Goal: Information Seeking & Learning: Learn about a topic

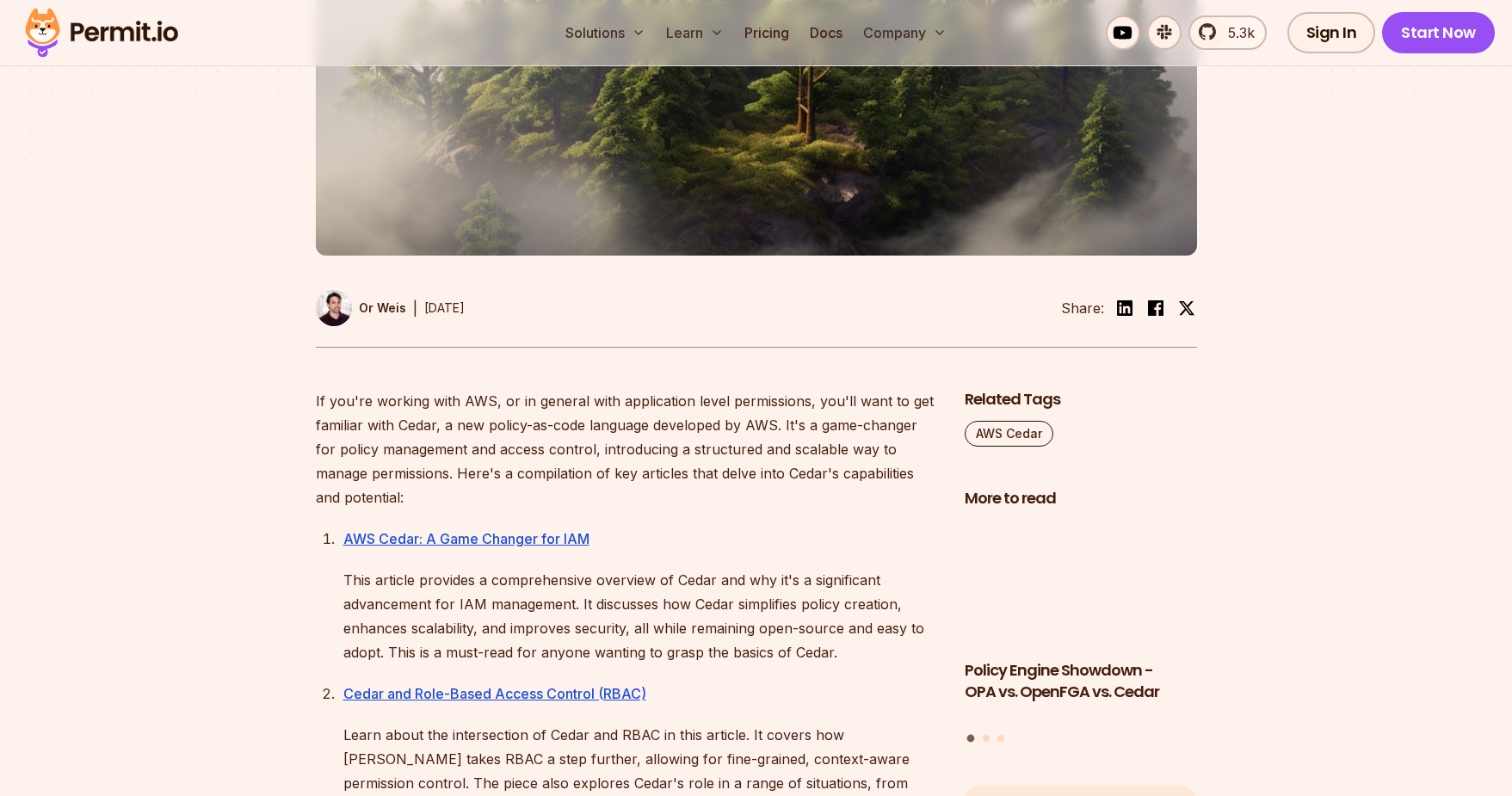
scroll to position [615, 0]
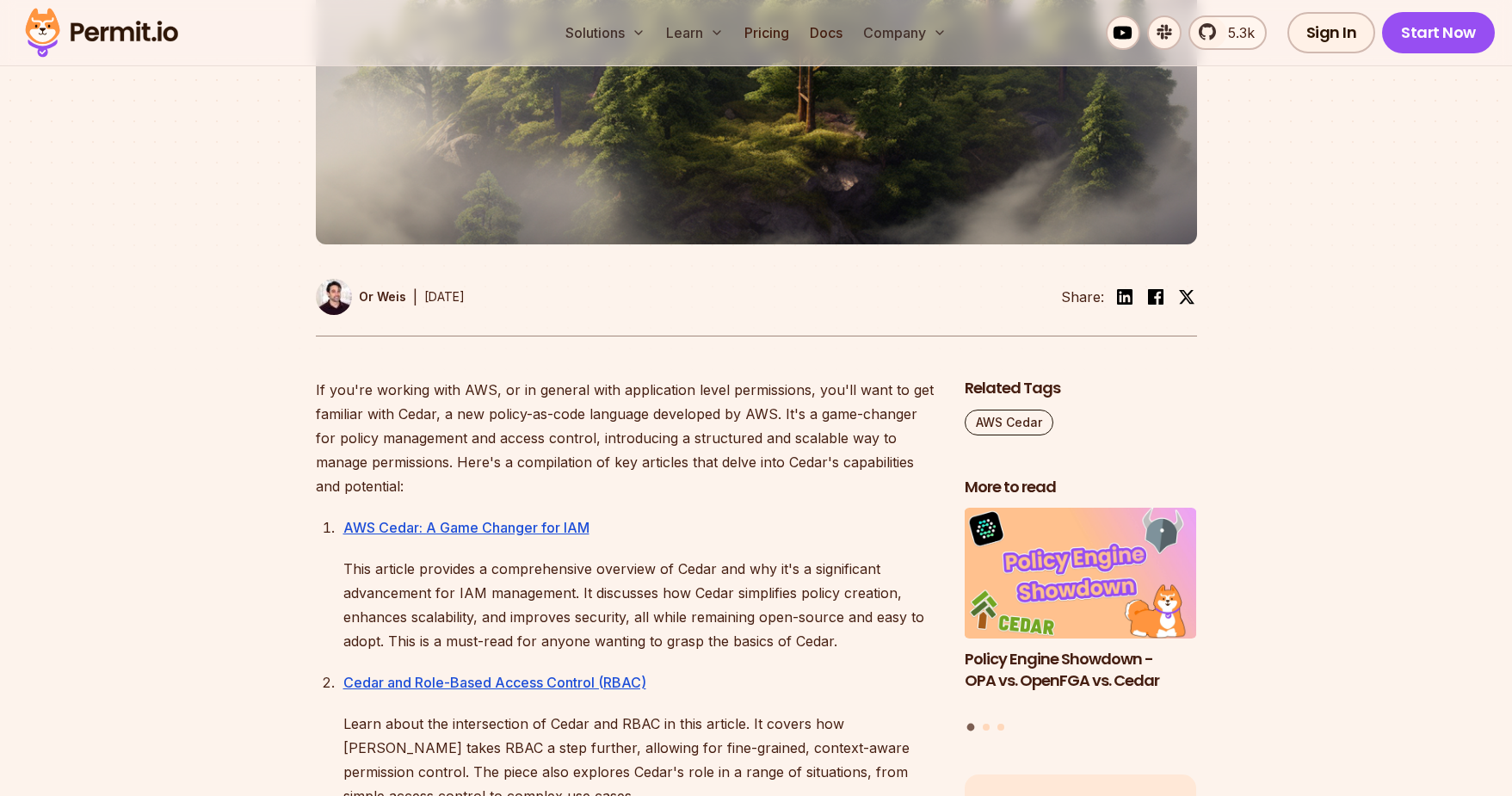
click at [338, 287] on img at bounding box center [334, 297] width 37 height 36
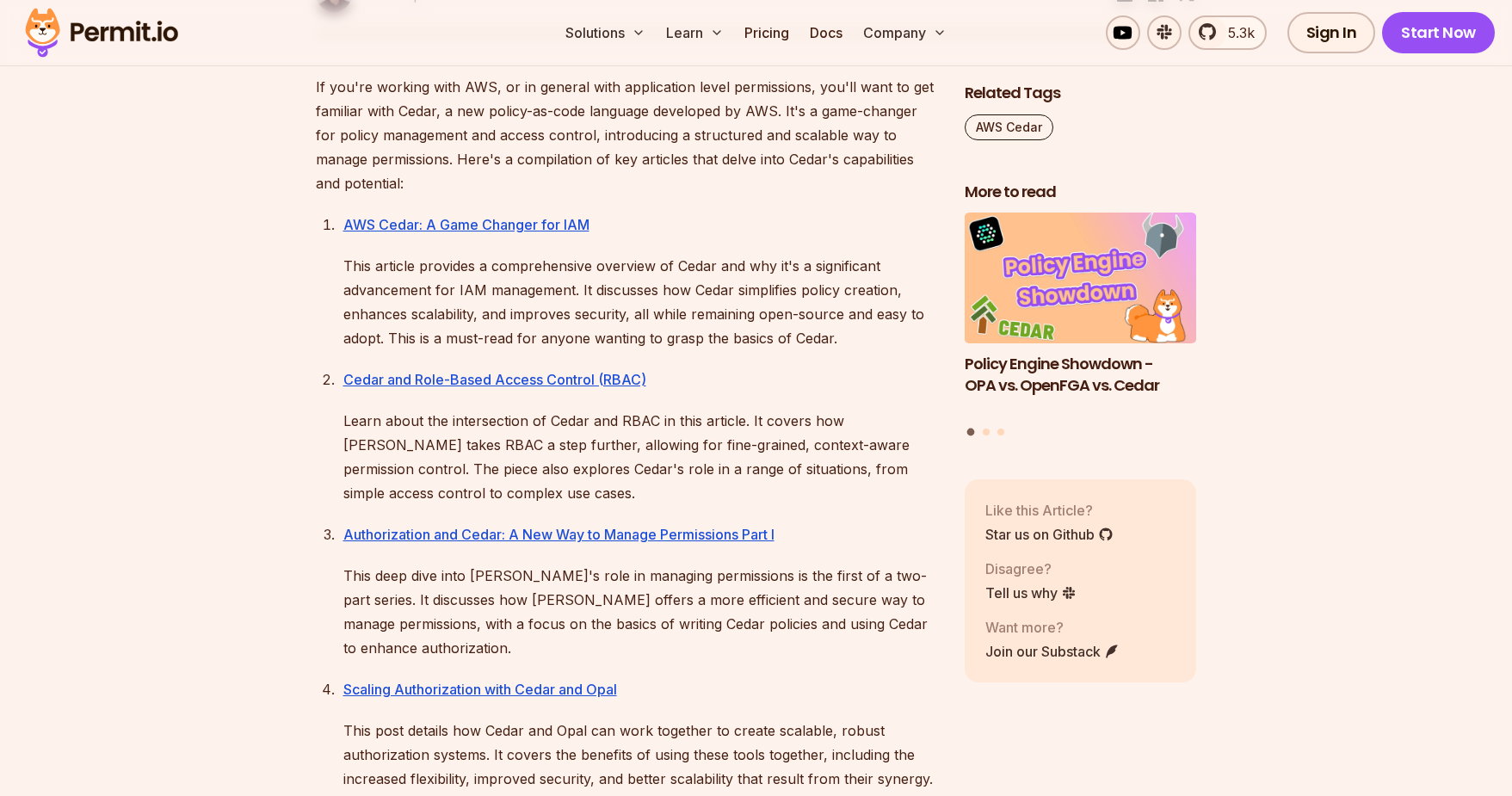
scroll to position [921, 0]
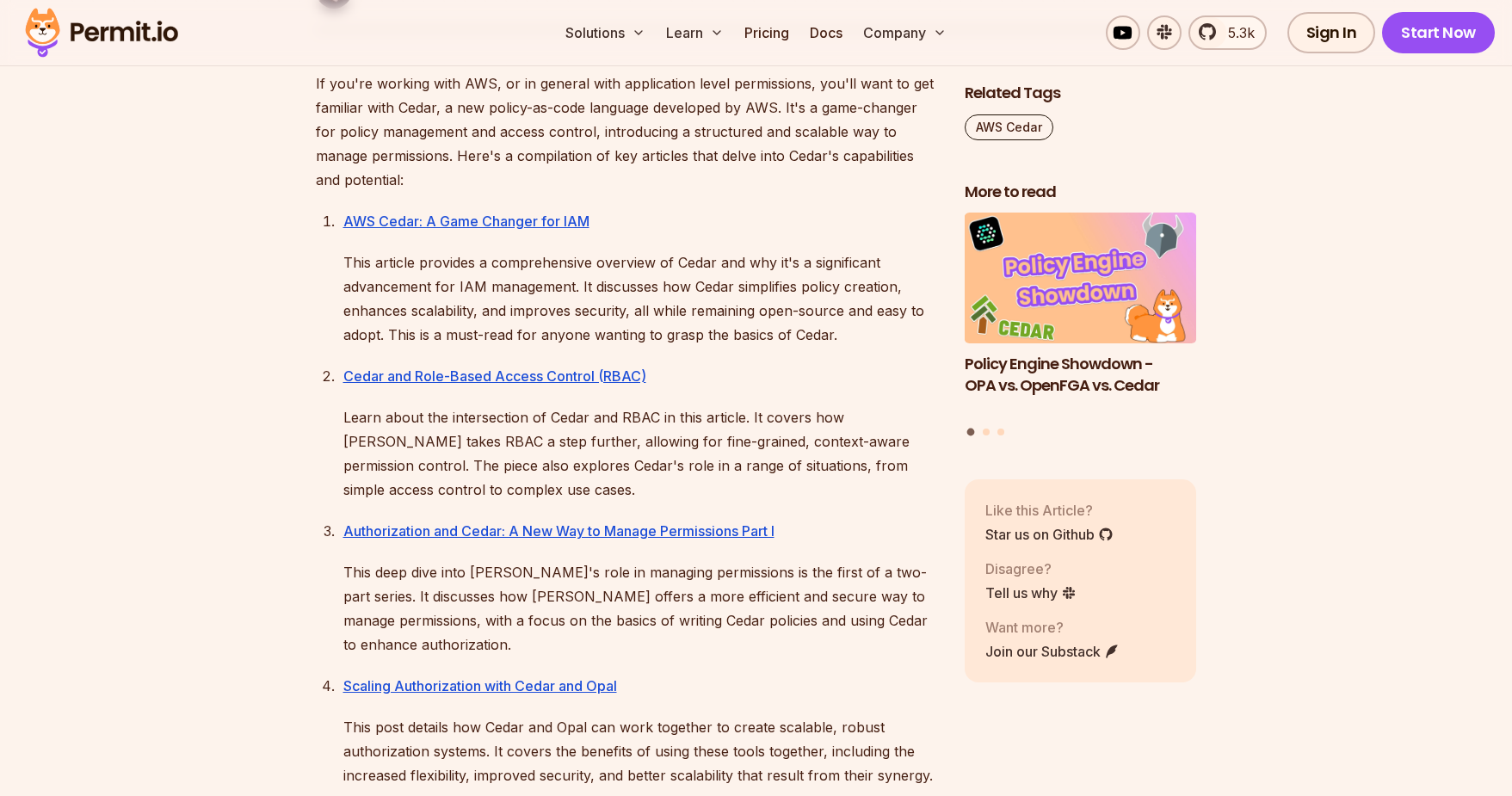
click at [443, 107] on p "If you're working with AWS, or in general with application level permissions, y…" at bounding box center [626, 131] width 622 height 121
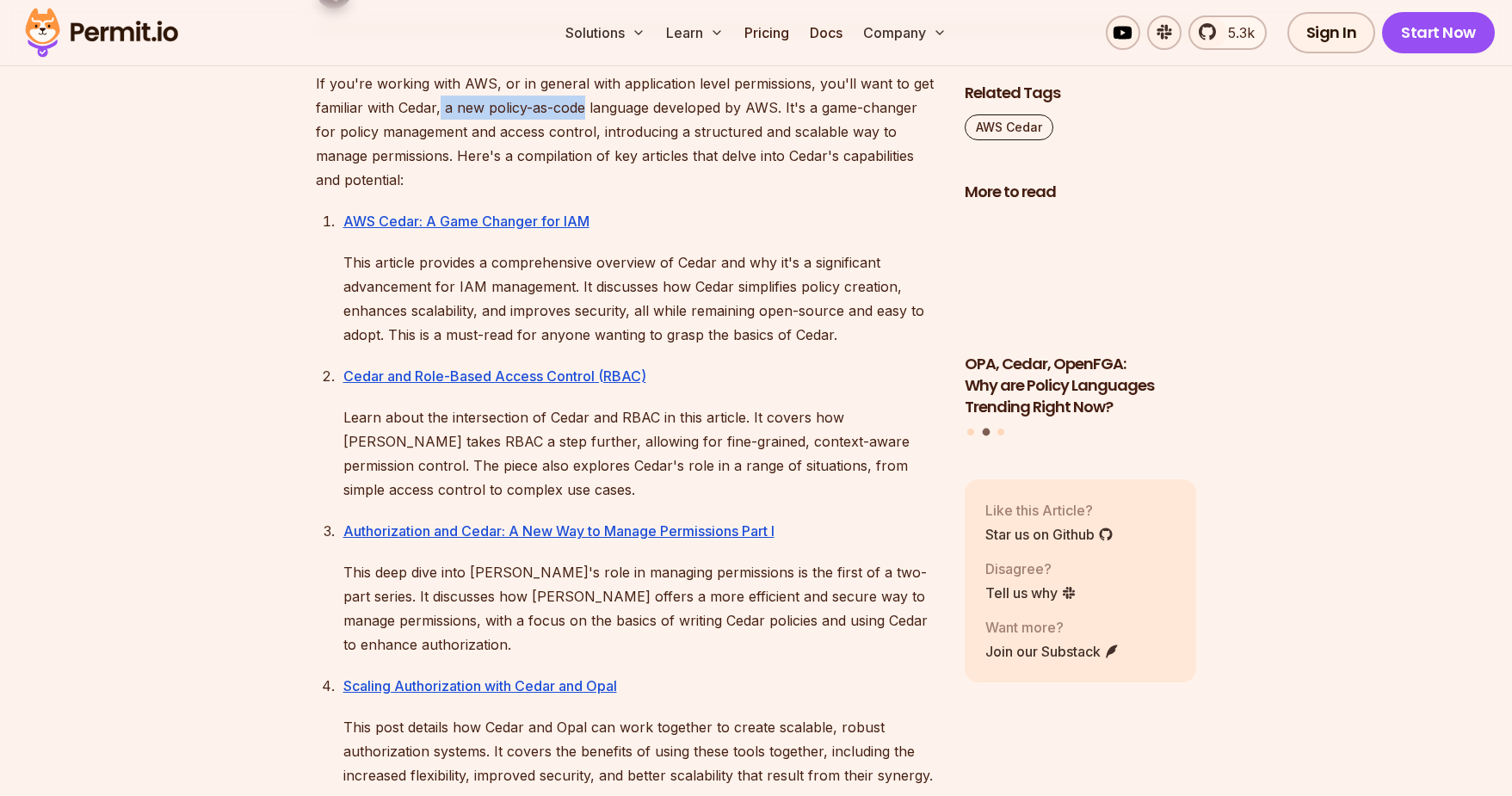
drag, startPoint x: 443, startPoint y: 107, endPoint x: 560, endPoint y: 108, distance: 117.0
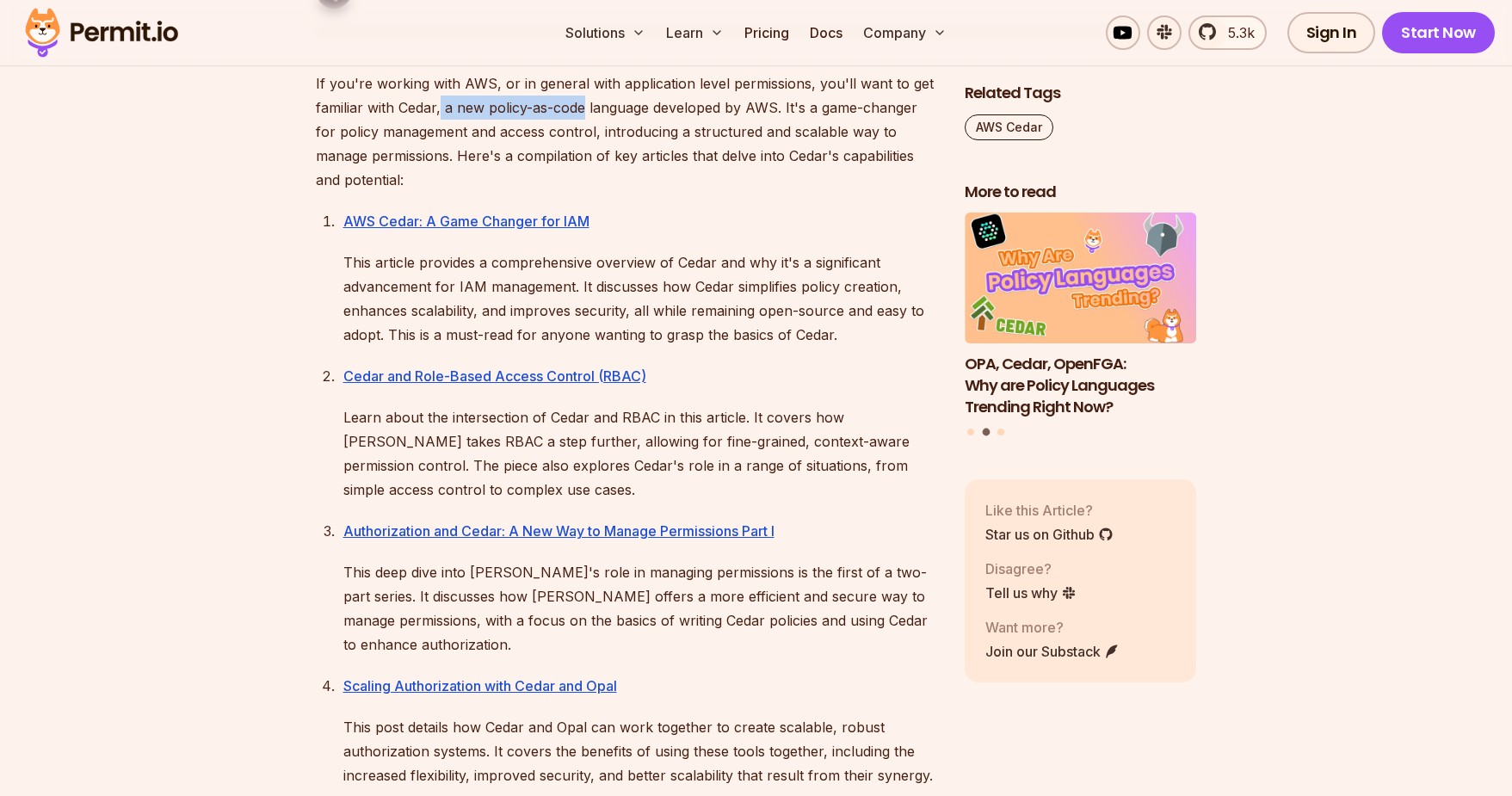
click at [560, 108] on p "If you're working with AWS, or in general with application level permissions, y…" at bounding box center [626, 131] width 622 height 121
click at [789, 108] on p "If you're working with AWS, or in general with application level permissions, y…" at bounding box center [626, 131] width 622 height 121
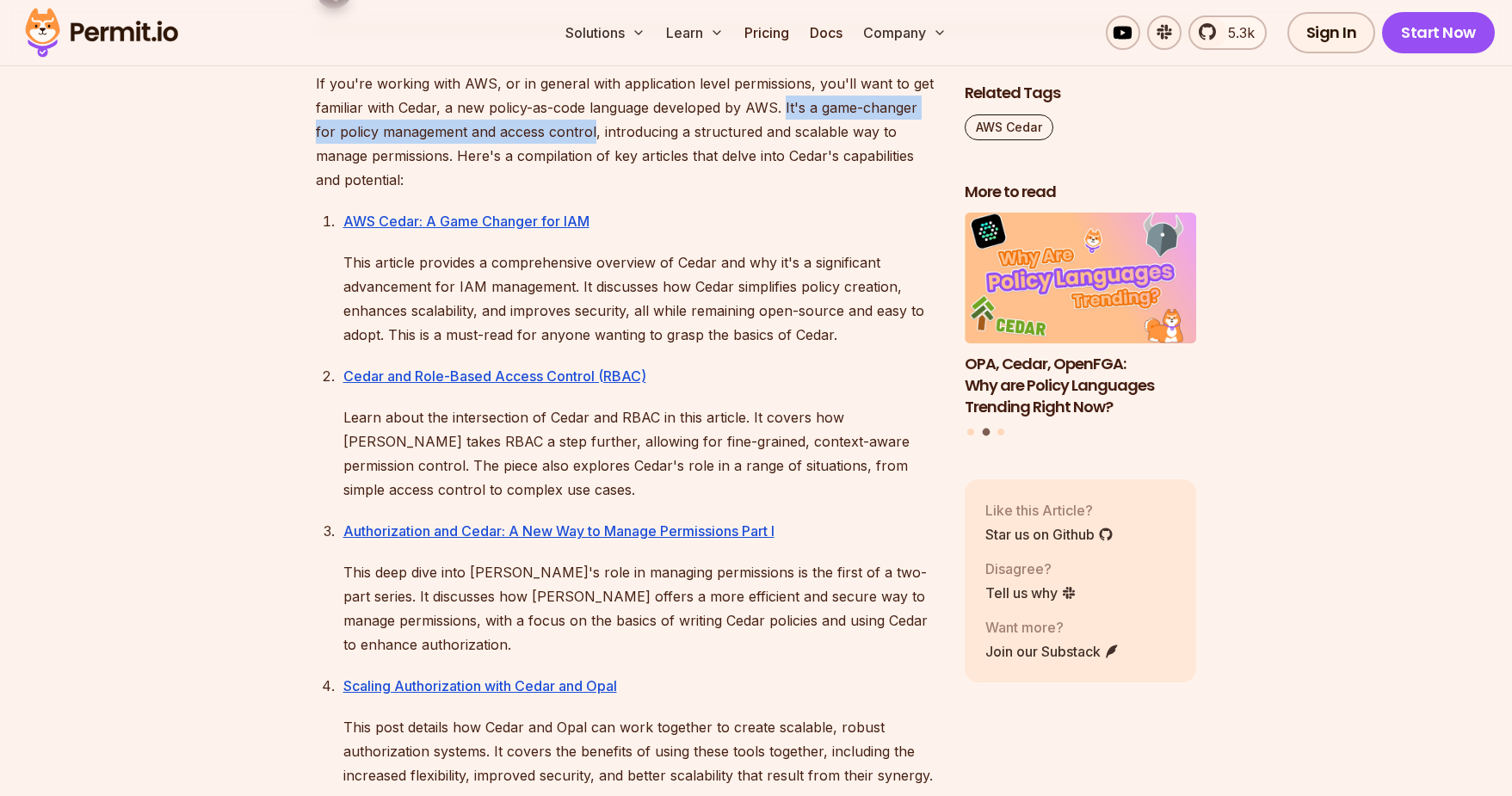
drag, startPoint x: 789, startPoint y: 108, endPoint x: 565, endPoint y: 129, distance: 225.0
click at [565, 129] on p "If you're working with AWS, or in general with application level permissions, y…" at bounding box center [626, 131] width 622 height 121
click at [608, 129] on p "If you're working with AWS, or in general with application level permissions, y…" at bounding box center [626, 131] width 622 height 121
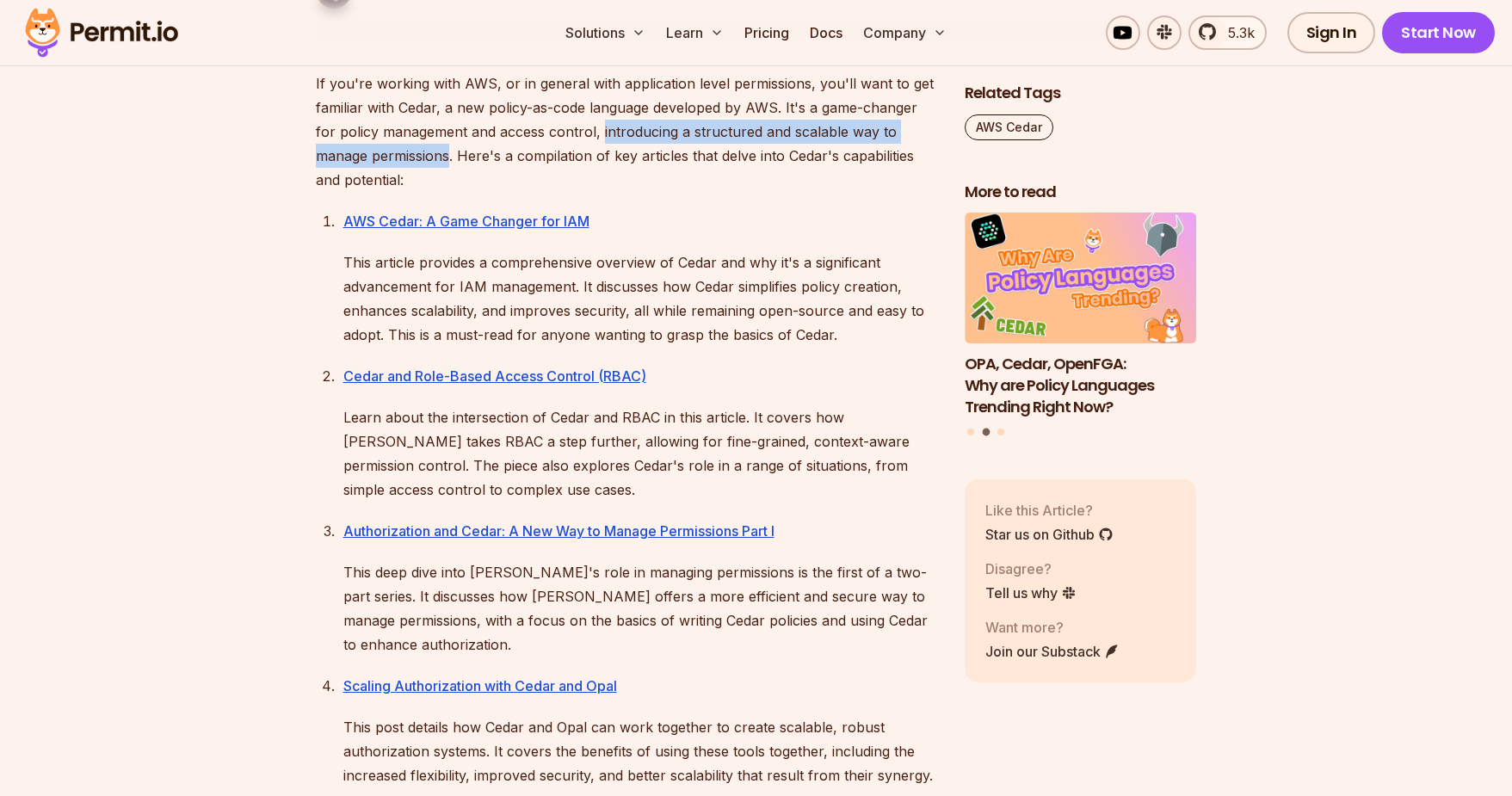
drag, startPoint x: 608, startPoint y: 129, endPoint x: 458, endPoint y: 156, distance: 152.4
click at [419, 160] on p "If you're working with AWS, or in general with application level permissions, y…" at bounding box center [626, 131] width 622 height 121
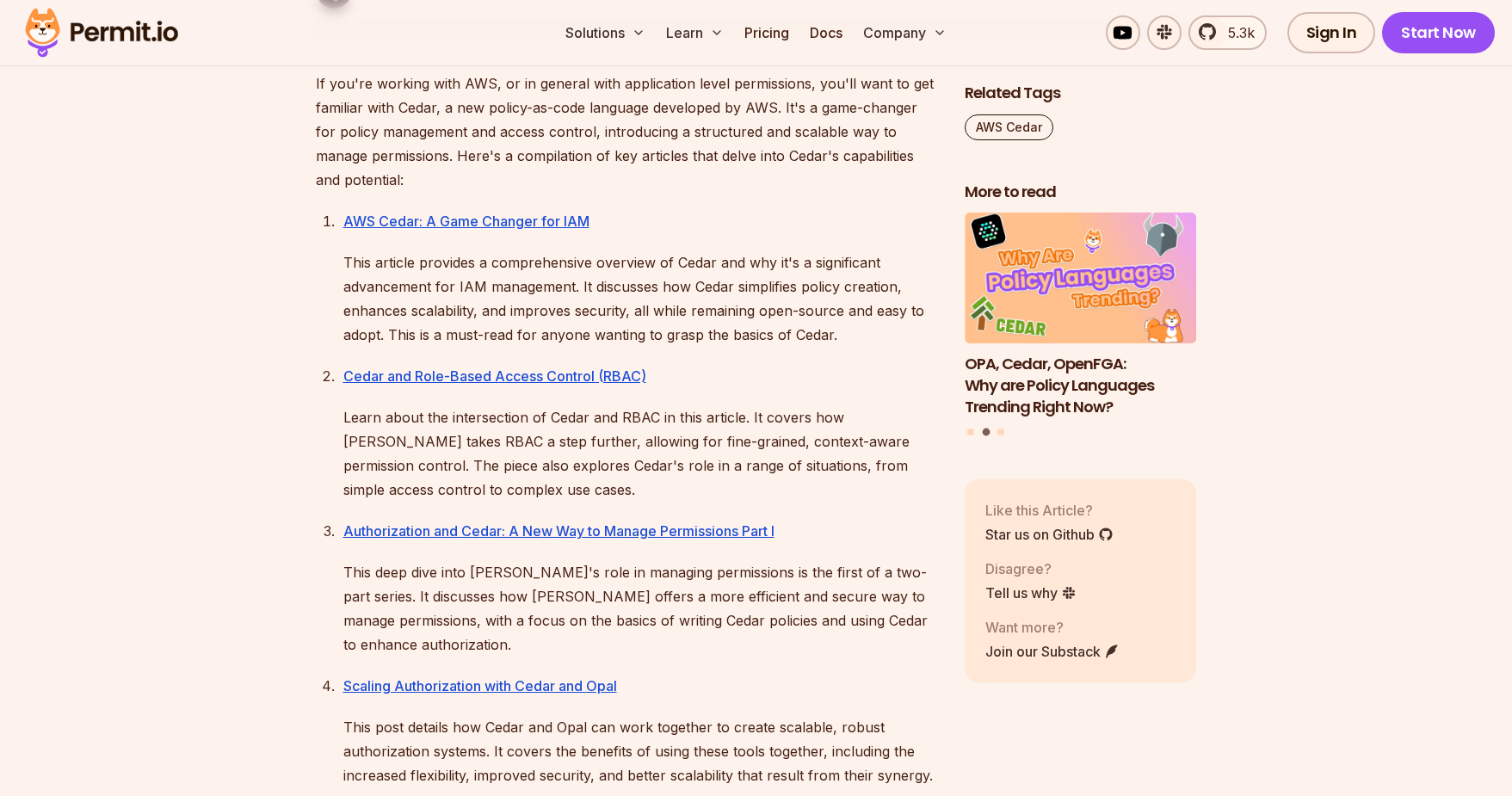
click at [476, 154] on p "If you're working with AWS, or in general with application level permissions, y…" at bounding box center [626, 131] width 622 height 121
click at [473, 153] on p "If you're working with AWS, or in general with application level permissions, y…" at bounding box center [626, 131] width 622 height 121
drag, startPoint x: 473, startPoint y: 153, endPoint x: 814, endPoint y: 158, distance: 341.0
click at [814, 158] on p "If you're working with AWS, or in general with application level permissions, y…" at bounding box center [626, 131] width 622 height 121
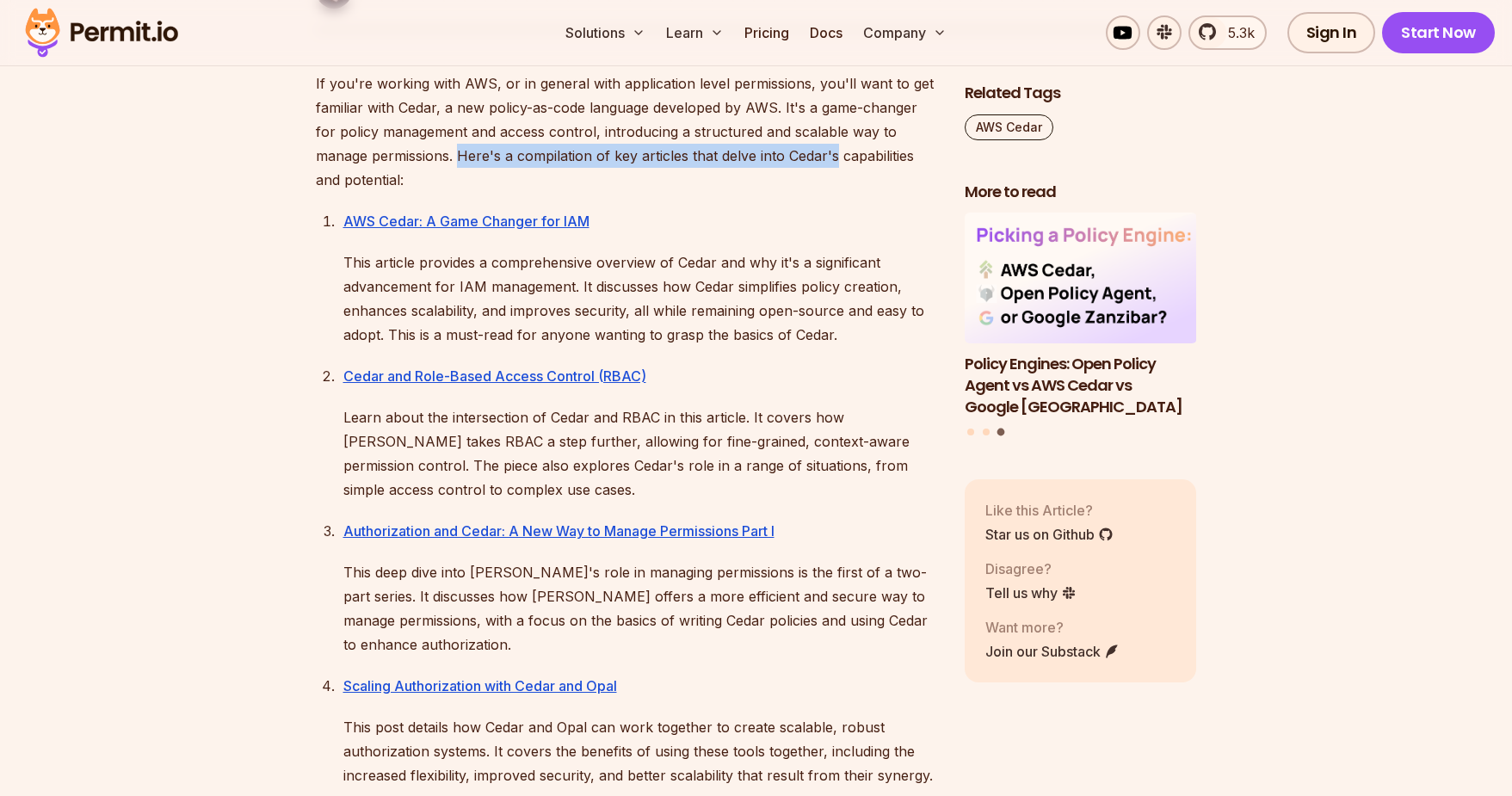
click at [814, 158] on p "If you're working with AWS, or in general with application level permissions, y…" at bounding box center [626, 131] width 622 height 121
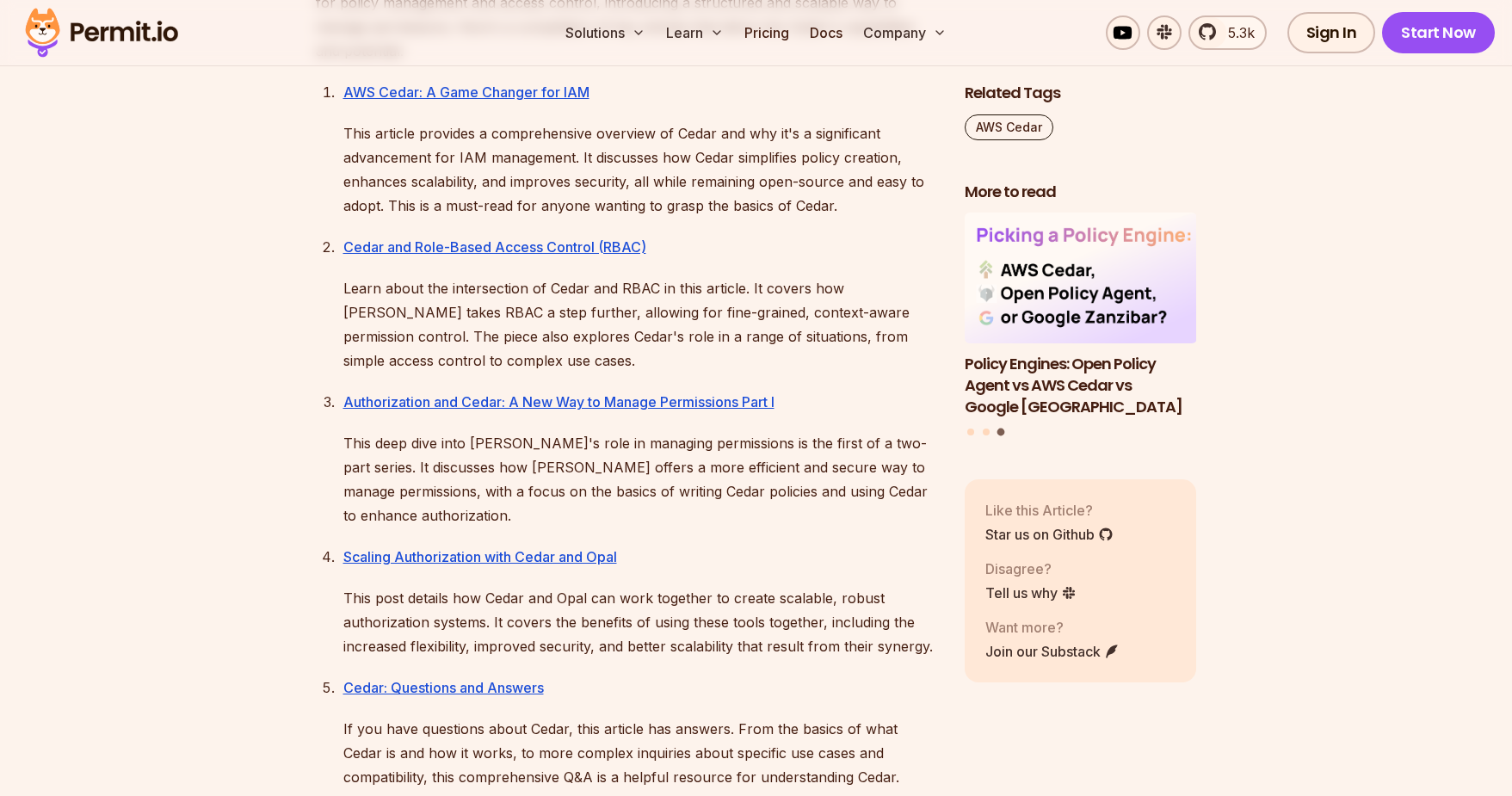
scroll to position [1047, 0]
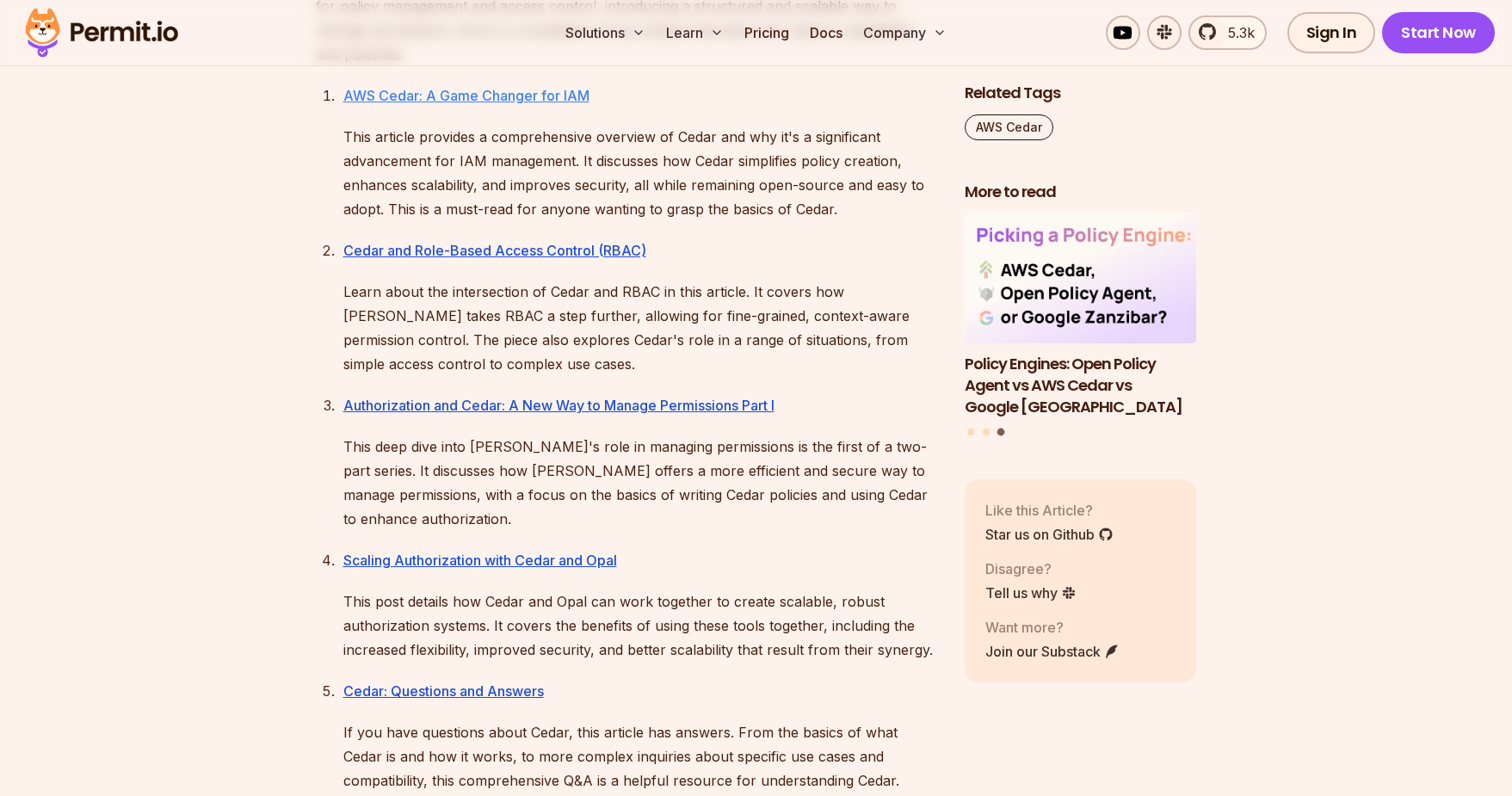
click at [552, 97] on link "AWS Cedar: A Game Changer for IAM" at bounding box center [466, 96] width 246 height 17
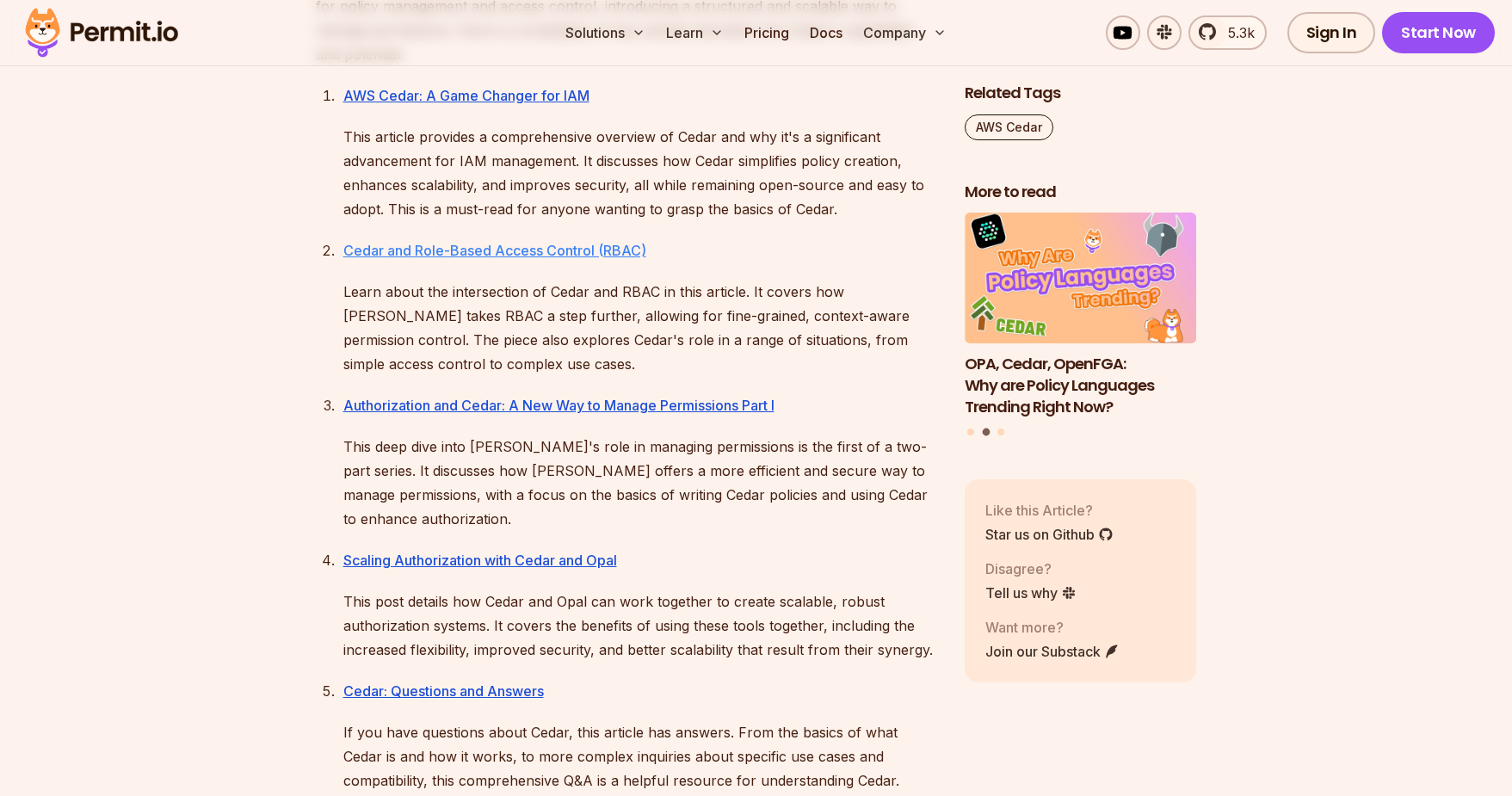
click at [486, 256] on link "Cedar and Role-Based Access Control (RBAC)" at bounding box center [495, 250] width 303 height 17
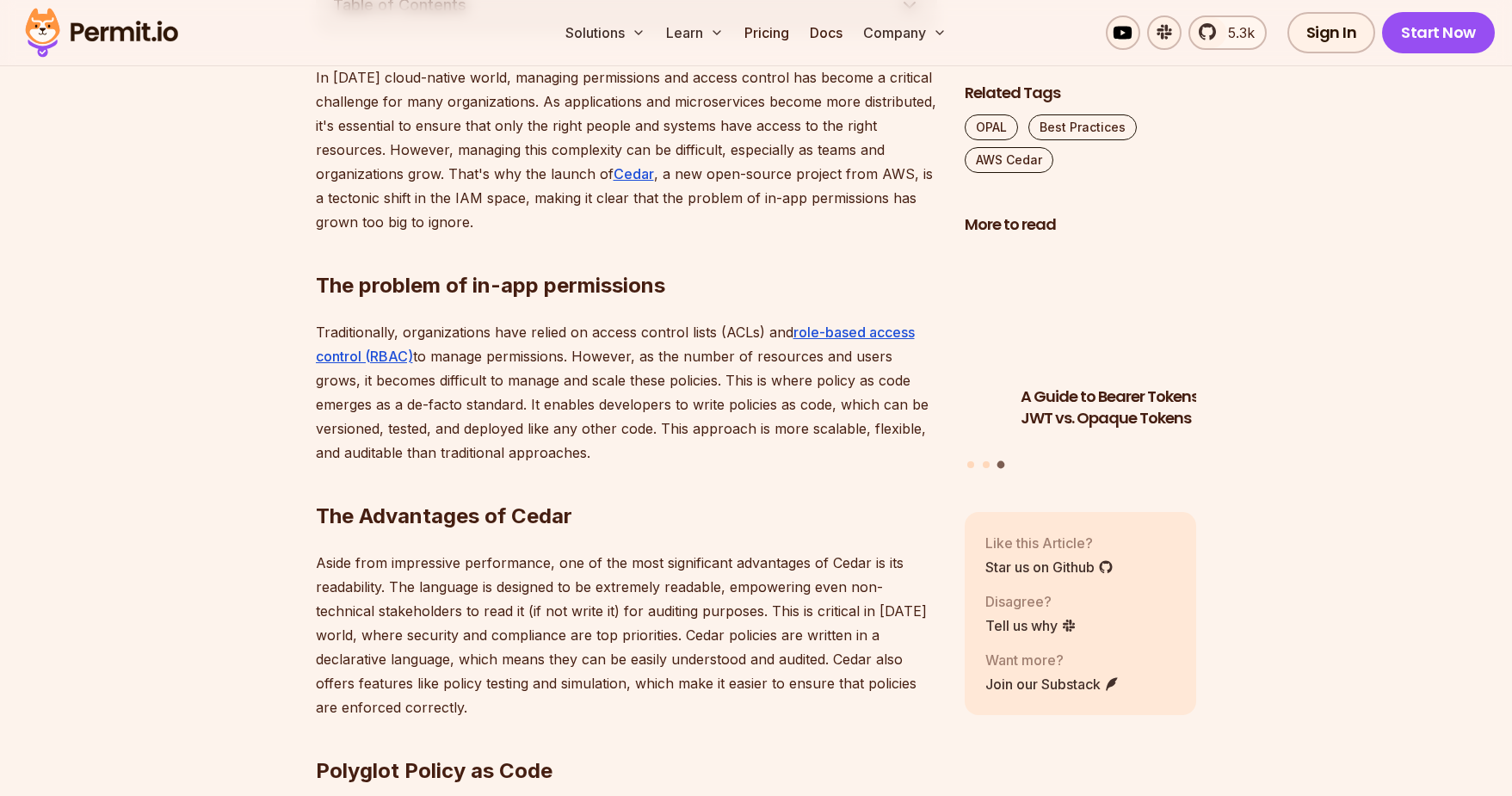
scroll to position [1038, 0]
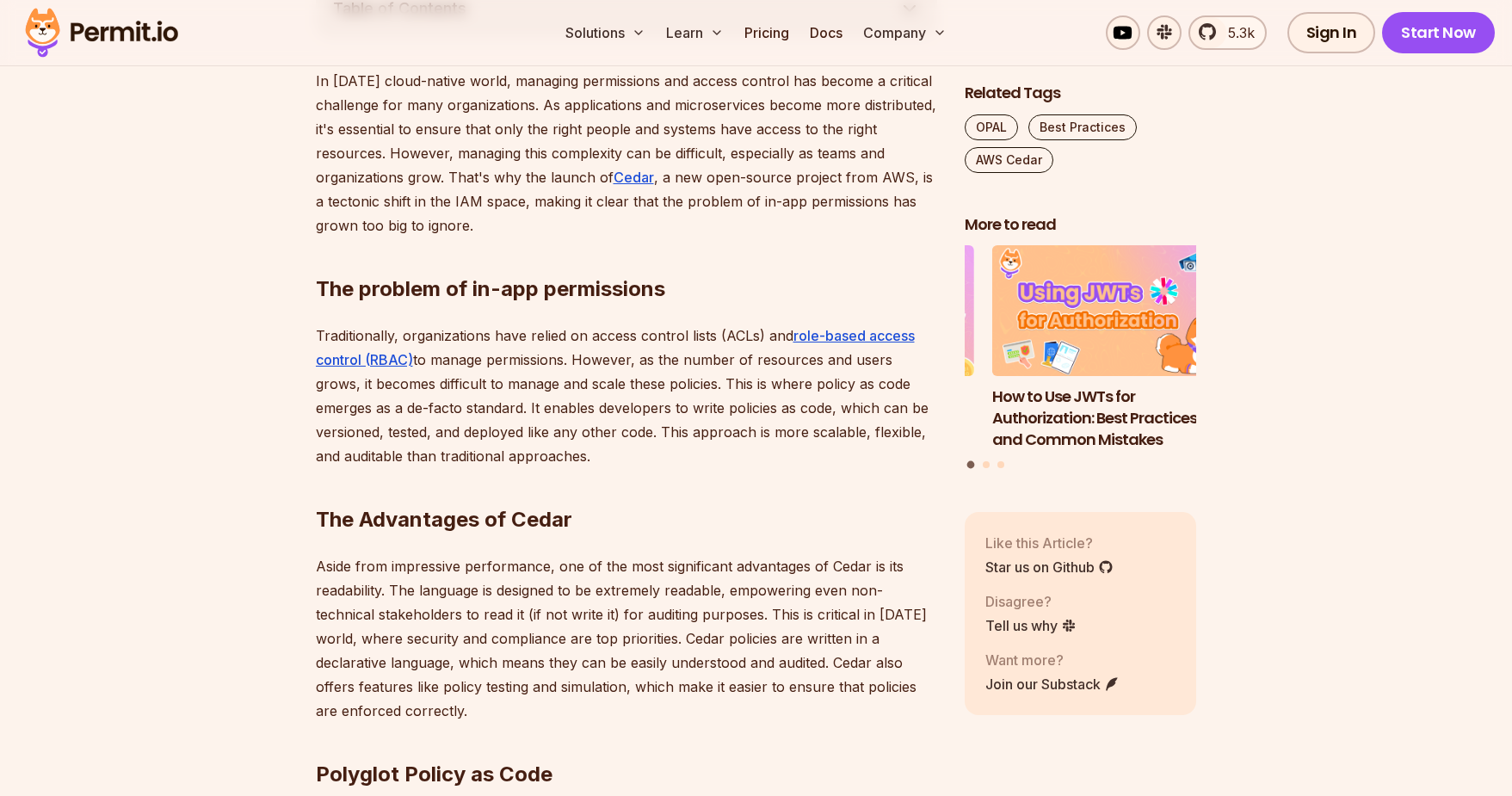
click at [525, 126] on p "In today's cloud-native world, managing permissions and access control has beco…" at bounding box center [626, 153] width 622 height 169
drag, startPoint x: 525, startPoint y: 126, endPoint x: 669, endPoint y: 130, distance: 144.1
click at [669, 130] on p "In today's cloud-native world, managing permissions and access control has beco…" at bounding box center [626, 153] width 622 height 169
drag, startPoint x: 767, startPoint y: 133, endPoint x: 811, endPoint y: 135, distance: 44.0
click at [768, 133] on p "In today's cloud-native world, managing permissions and access control has beco…" at bounding box center [626, 153] width 622 height 169
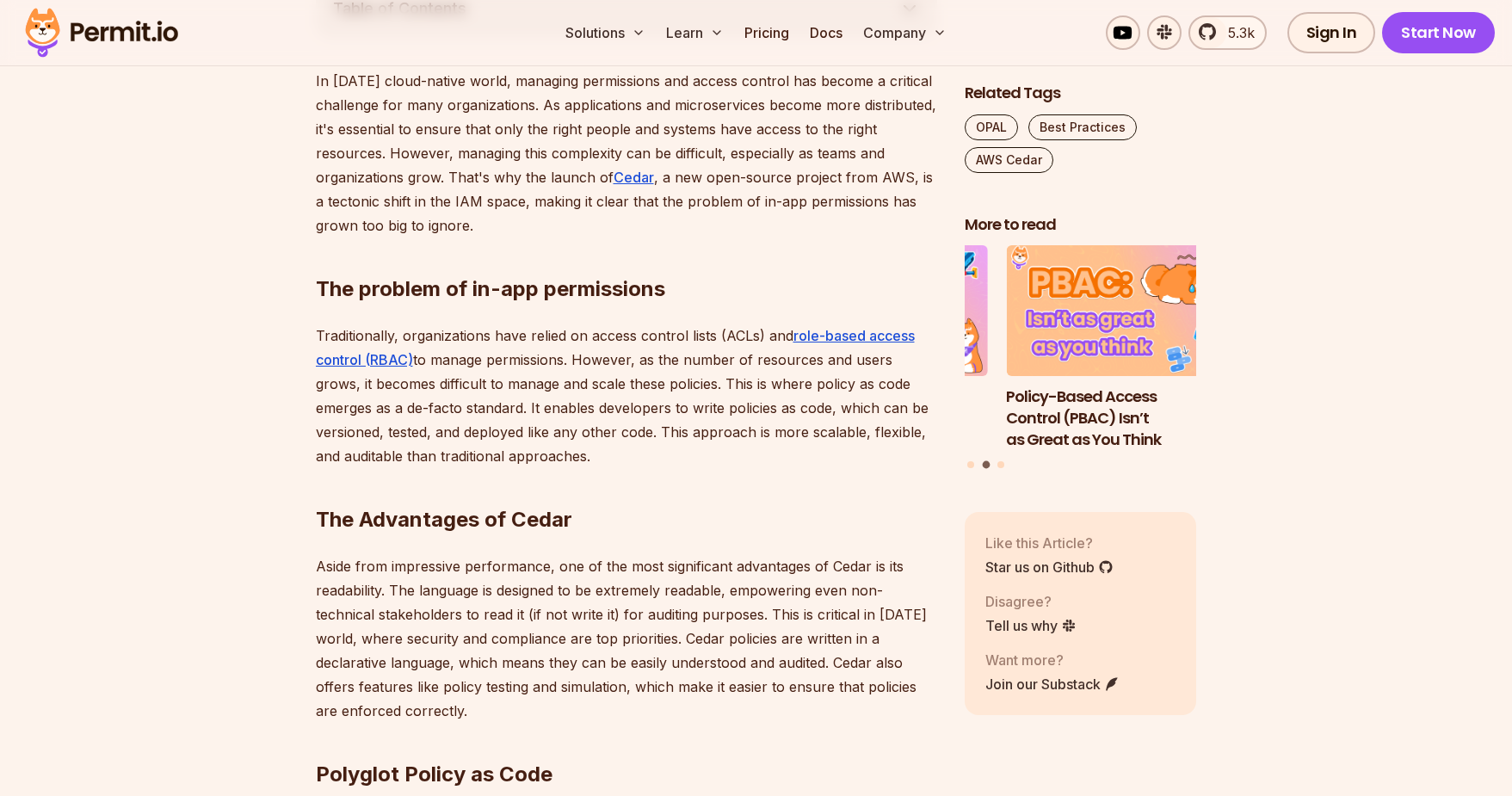
click at [473, 153] on p "In today's cloud-native world, managing permissions and access control has beco…" at bounding box center [626, 153] width 622 height 169
drag, startPoint x: 475, startPoint y: 153, endPoint x: 709, endPoint y: 157, distance: 234.0
click at [709, 157] on p "In today's cloud-native world, managing permissions and access control has beco…" at bounding box center [626, 153] width 622 height 169
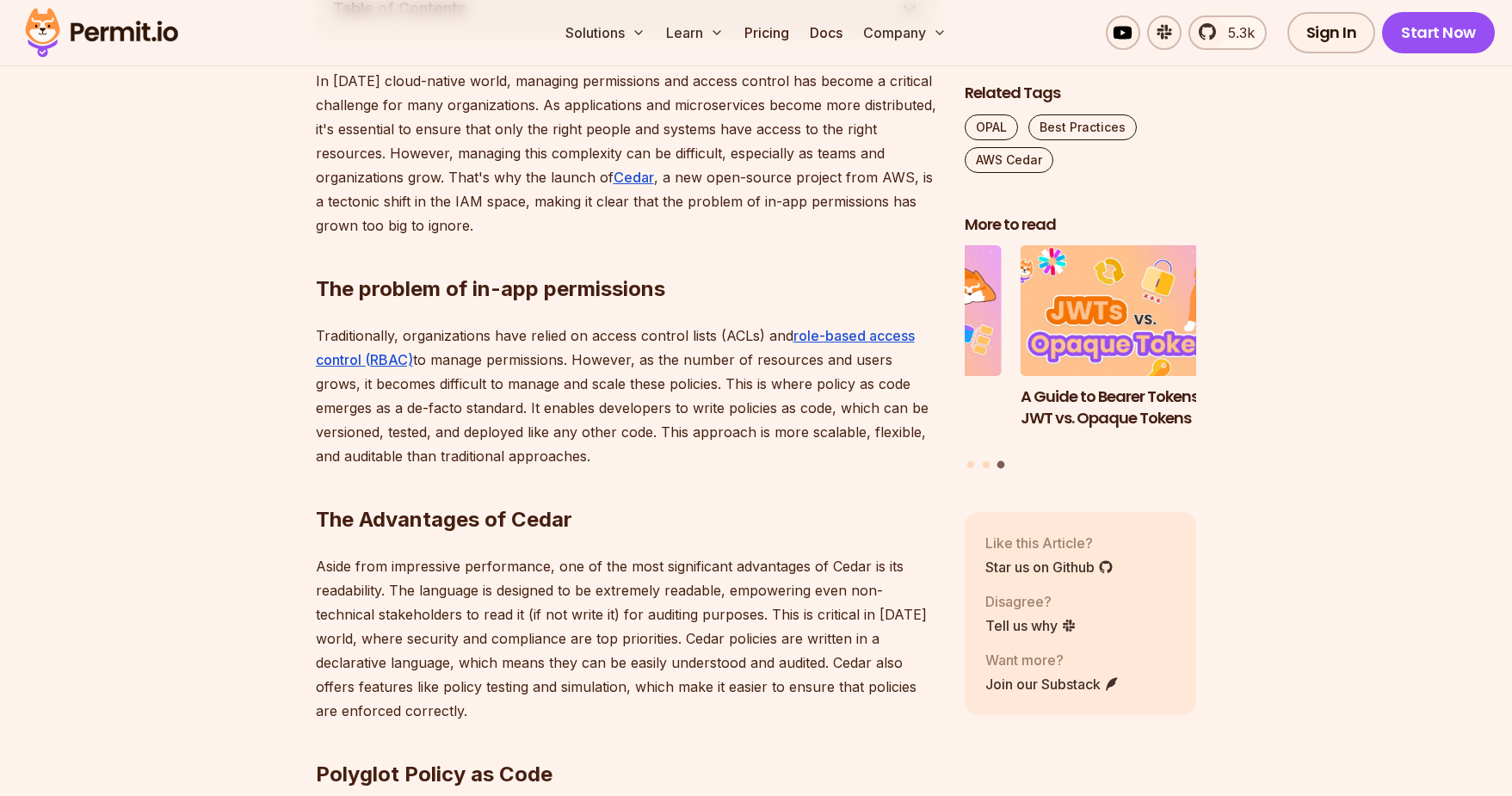
click at [662, 176] on p "In today's cloud-native world, managing permissions and access control has beco…" at bounding box center [626, 153] width 622 height 169
drag, startPoint x: 662, startPoint y: 176, endPoint x: 837, endPoint y: 176, distance: 175.0
click at [837, 176] on p "In today's cloud-native world, managing permissions and access control has beco…" at bounding box center [626, 153] width 622 height 169
click at [533, 202] on p "In today's cloud-native world, managing permissions and access control has beco…" at bounding box center [626, 153] width 622 height 169
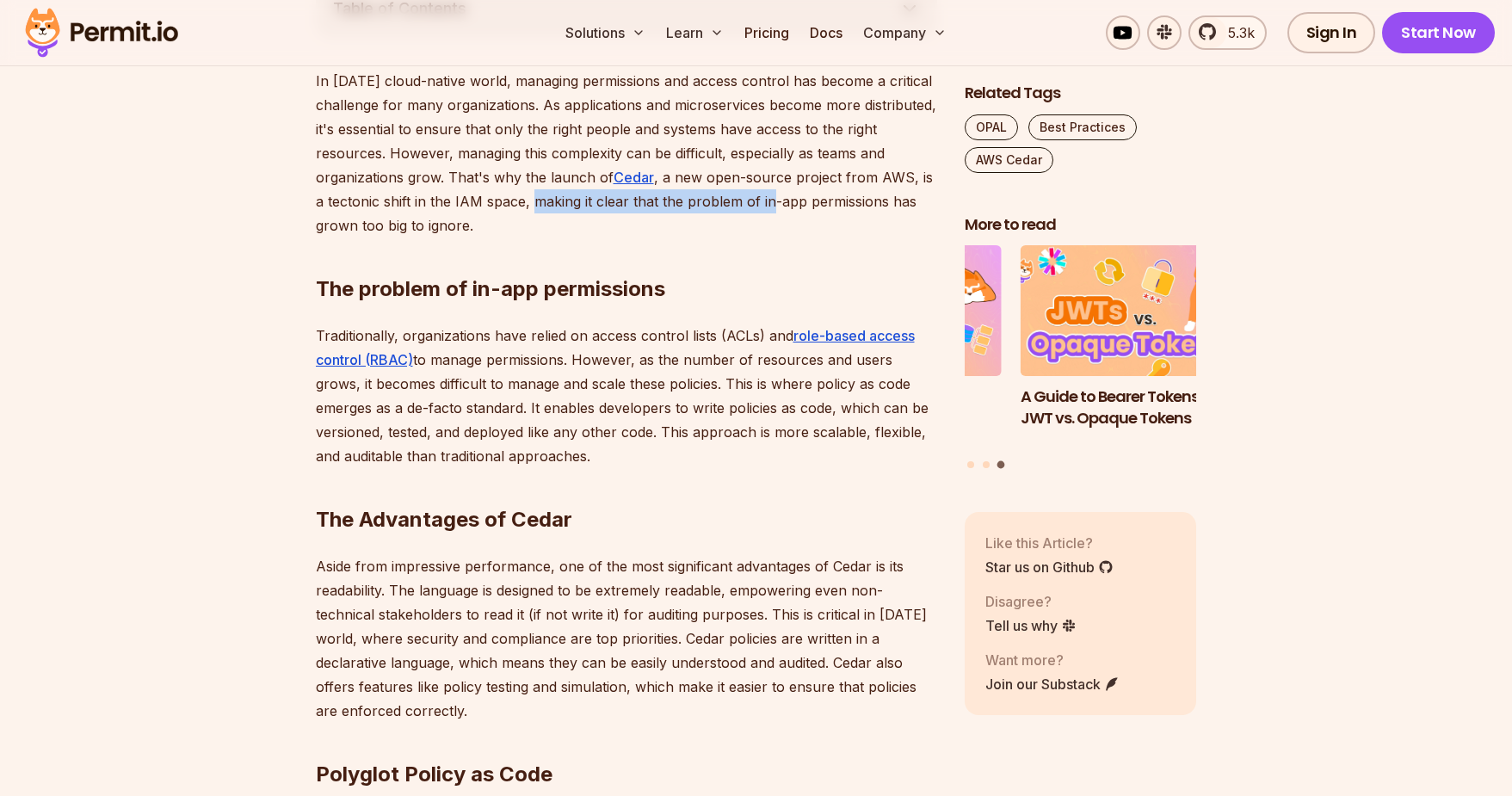
drag, startPoint x: 533, startPoint y: 202, endPoint x: 752, endPoint y: 204, distance: 219.0
click at [752, 204] on p "In today's cloud-native world, managing permissions and access control has beco…" at bounding box center [626, 153] width 622 height 169
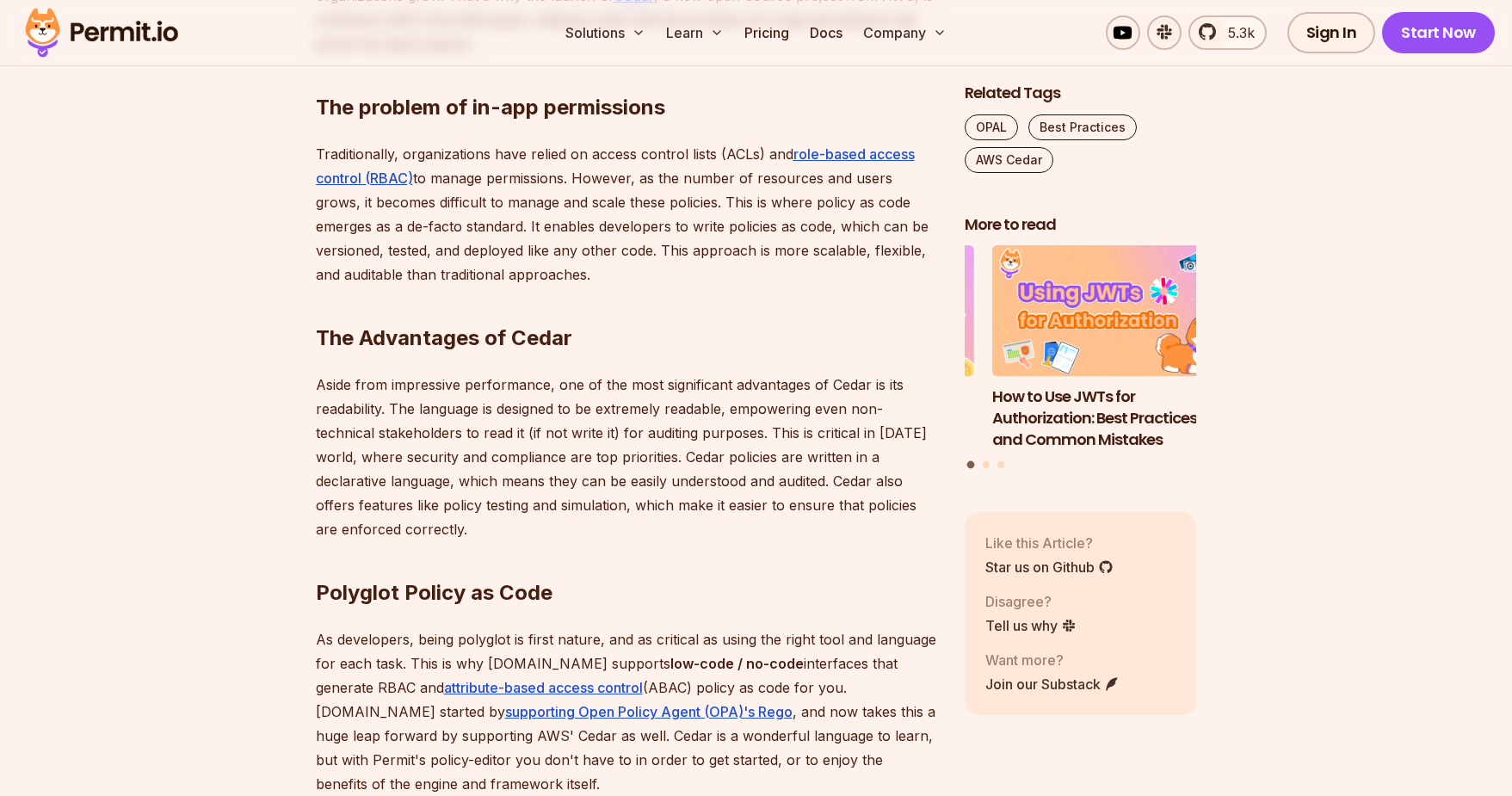
scroll to position [1237, 0]
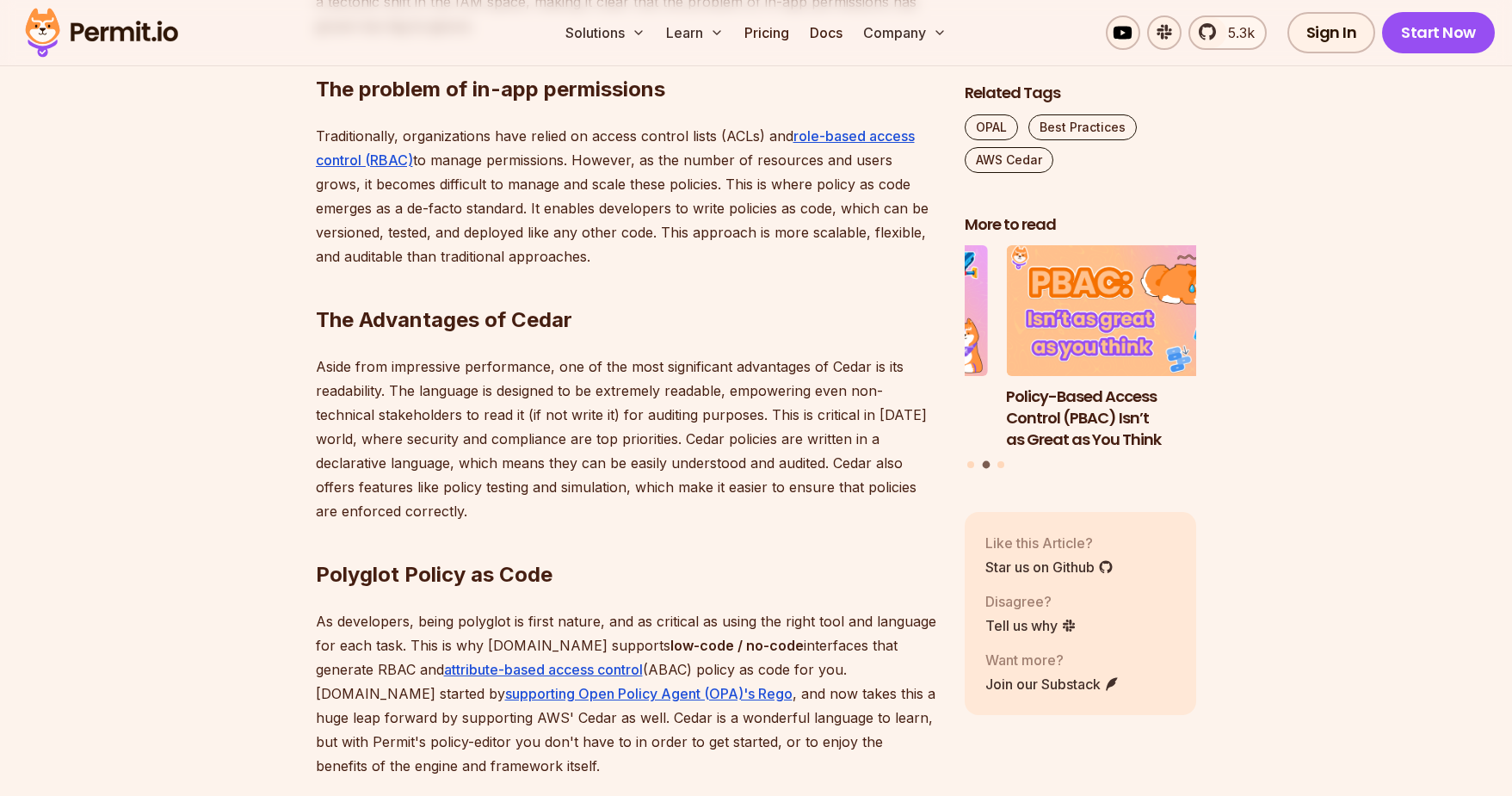
click at [428, 138] on p "Traditionally, organizations have relied on access control lists (ACLs) and rol…" at bounding box center [626, 196] width 622 height 144
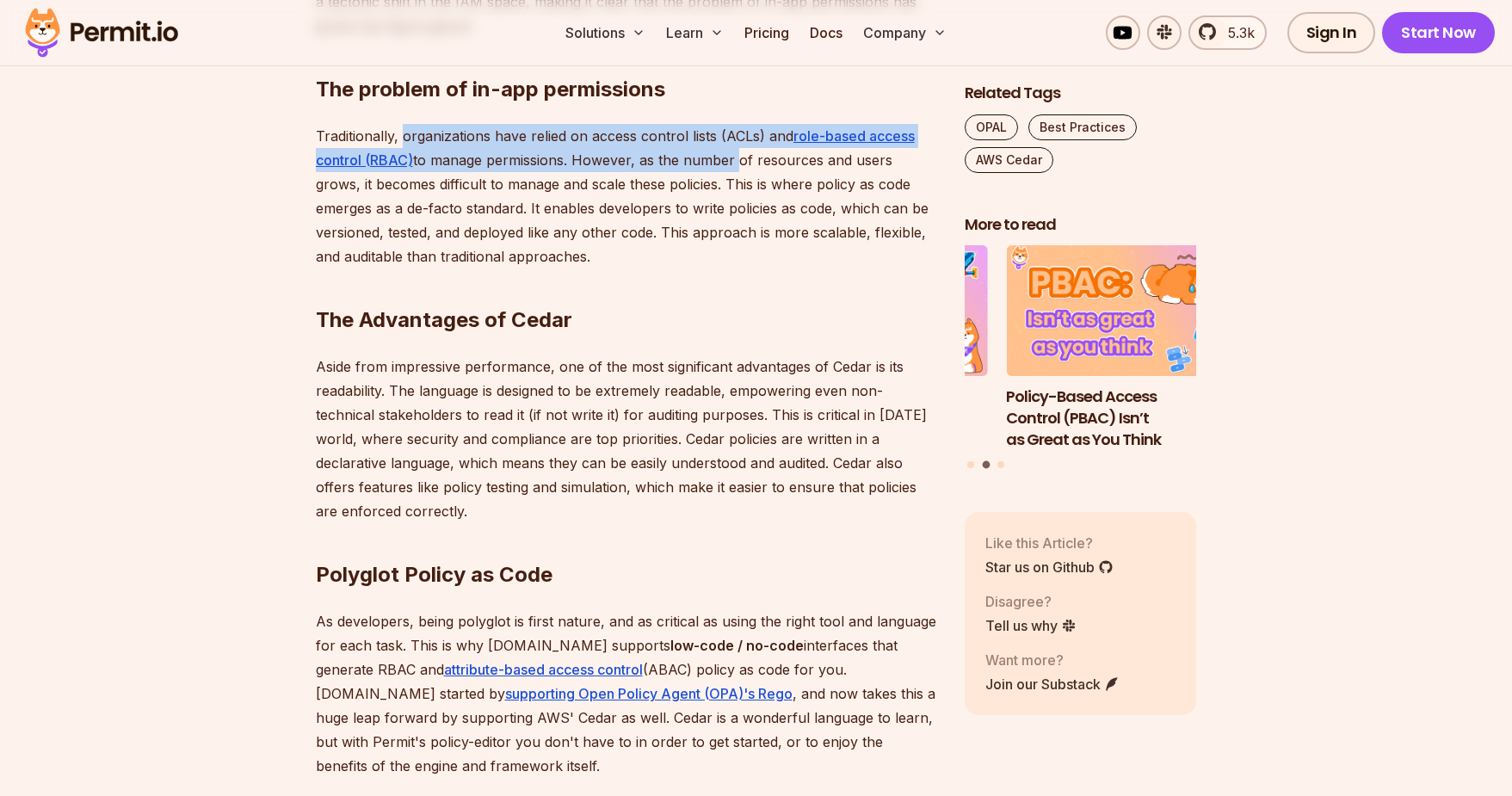
drag, startPoint x: 428, startPoint y: 138, endPoint x: 683, endPoint y: 148, distance: 255.2
click at [683, 148] on p "Traditionally, organizations have relied on access control lists (ACLs) and rol…" at bounding box center [626, 196] width 622 height 144
click at [682, 148] on p "Traditionally, organizations have relied on access control lists (ACLs) and rol…" at bounding box center [626, 196] width 622 height 144
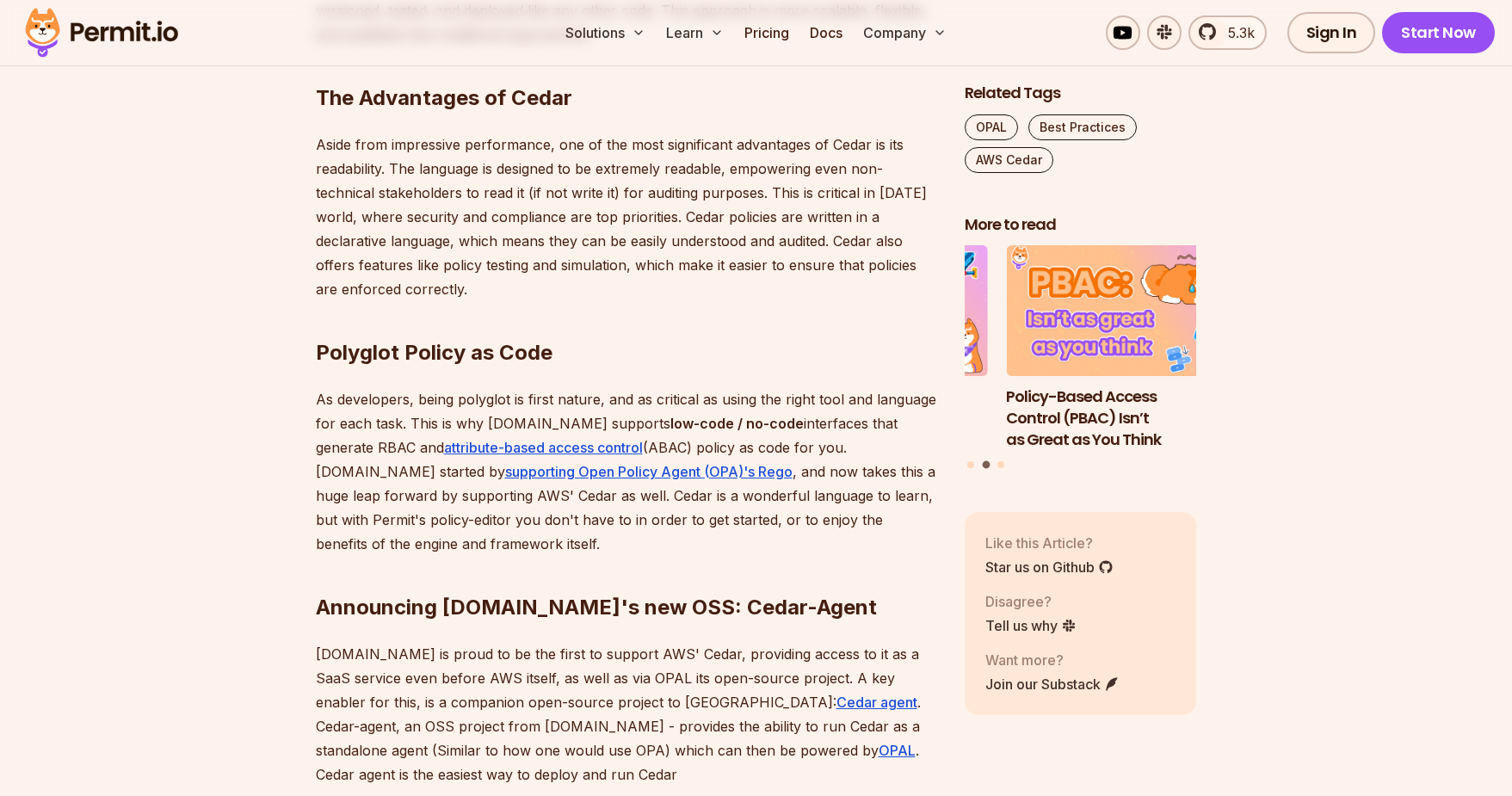
scroll to position [1469, 0]
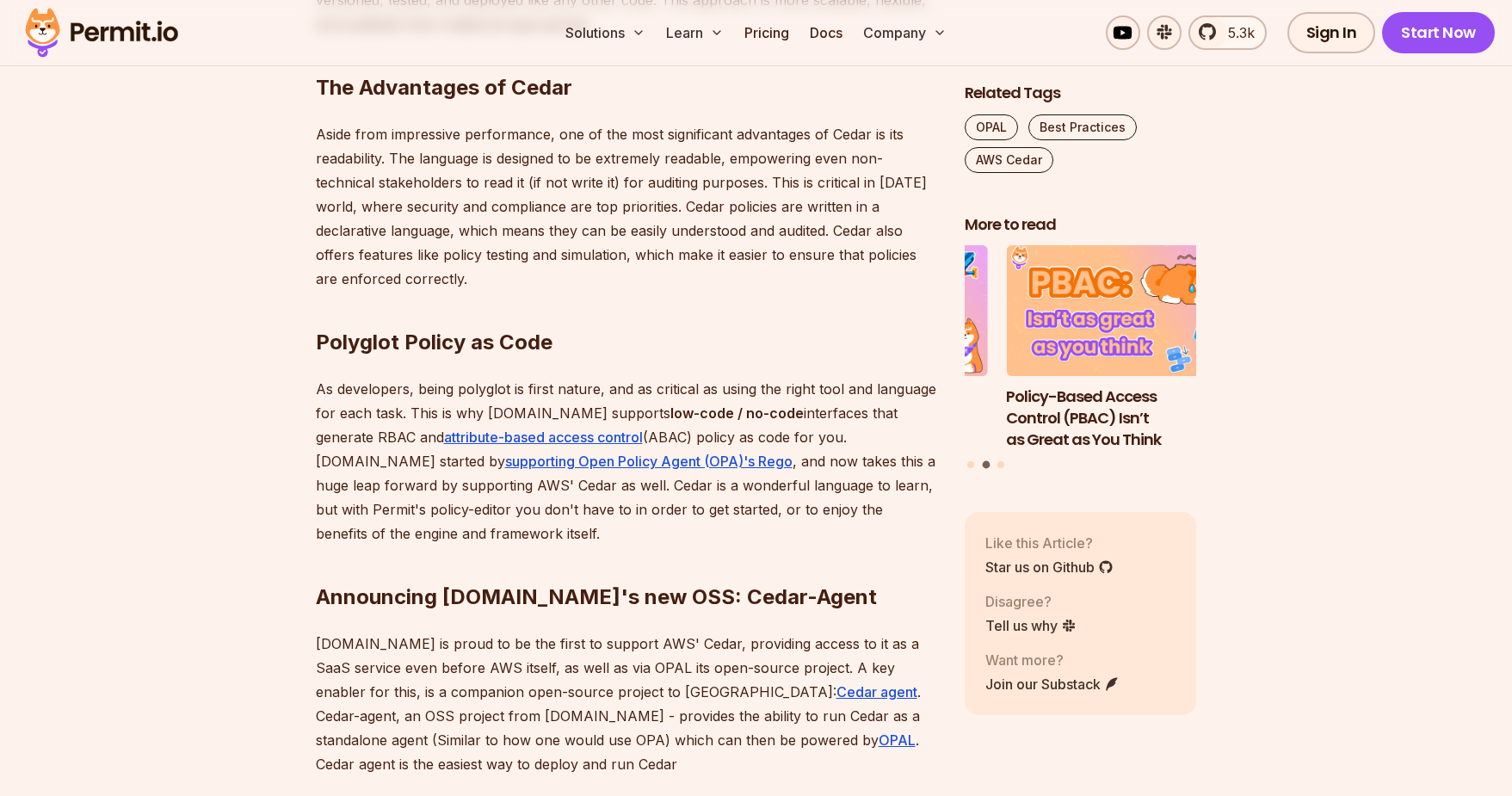
click at [748, 160] on p "Aside from impressive performance, one of the most significant advantages of Ce…" at bounding box center [626, 207] width 622 height 169
drag, startPoint x: 748, startPoint y: 160, endPoint x: 454, endPoint y: 190, distance: 295.5
click at [454, 190] on p "Aside from impressive performance, one of the most significant advantages of Ce…" at bounding box center [626, 207] width 622 height 169
click at [429, 187] on p "Aside from impressive performance, one of the most significant advantages of Ce…" at bounding box center [626, 207] width 622 height 169
drag, startPoint x: 429, startPoint y: 187, endPoint x: 579, endPoint y: 186, distance: 150.0
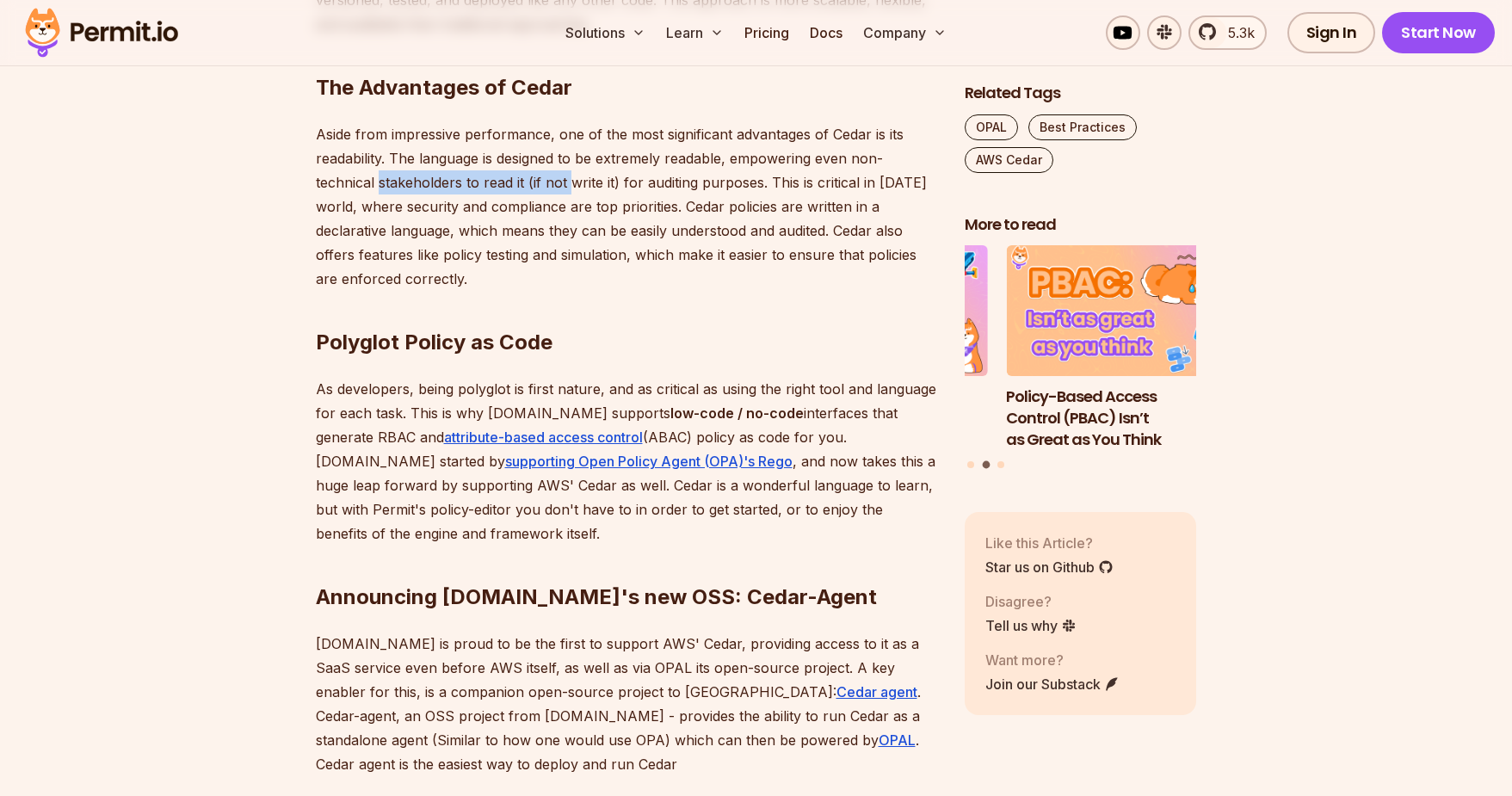
click at [579, 186] on p "Aside from impressive performance, one of the most significant advantages of Ce…" at bounding box center [626, 207] width 622 height 169
click at [675, 185] on p "Aside from impressive performance, one of the most significant advantages of Ce…" at bounding box center [626, 207] width 622 height 169
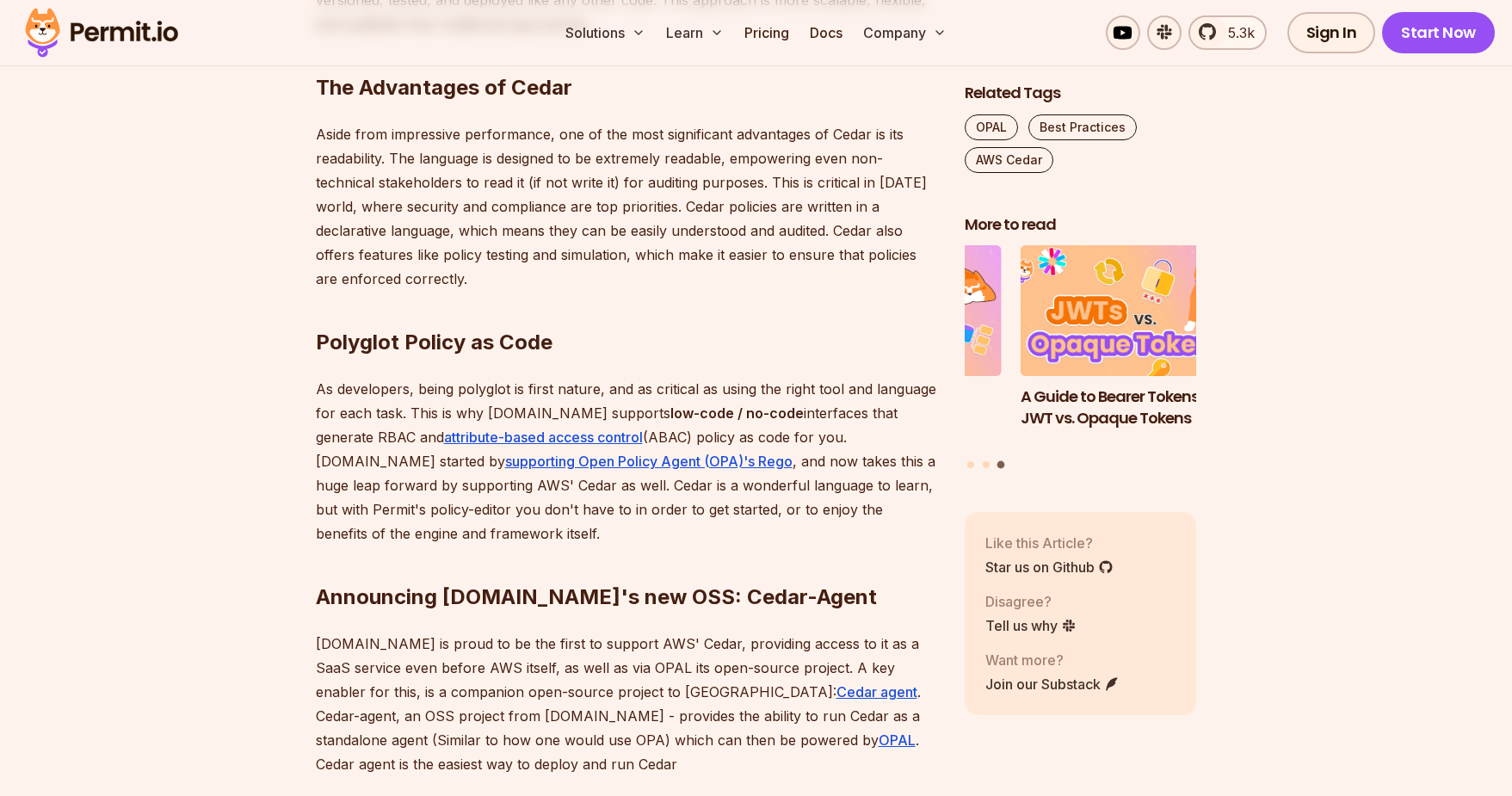
click at [375, 202] on p "Aside from impressive performance, one of the most significant advantages of Ce…" at bounding box center [626, 207] width 622 height 169
drag, startPoint x: 375, startPoint y: 202, endPoint x: 658, endPoint y: 202, distance: 283.0
click at [657, 202] on p "Aside from impressive performance, one of the most significant advantages of Ce…" at bounding box center [626, 207] width 622 height 169
click at [692, 202] on p "Aside from impressive performance, one of the most significant advantages of Ce…" at bounding box center [626, 207] width 622 height 169
drag, startPoint x: 692, startPoint y: 202, endPoint x: 837, endPoint y: 200, distance: 145.0
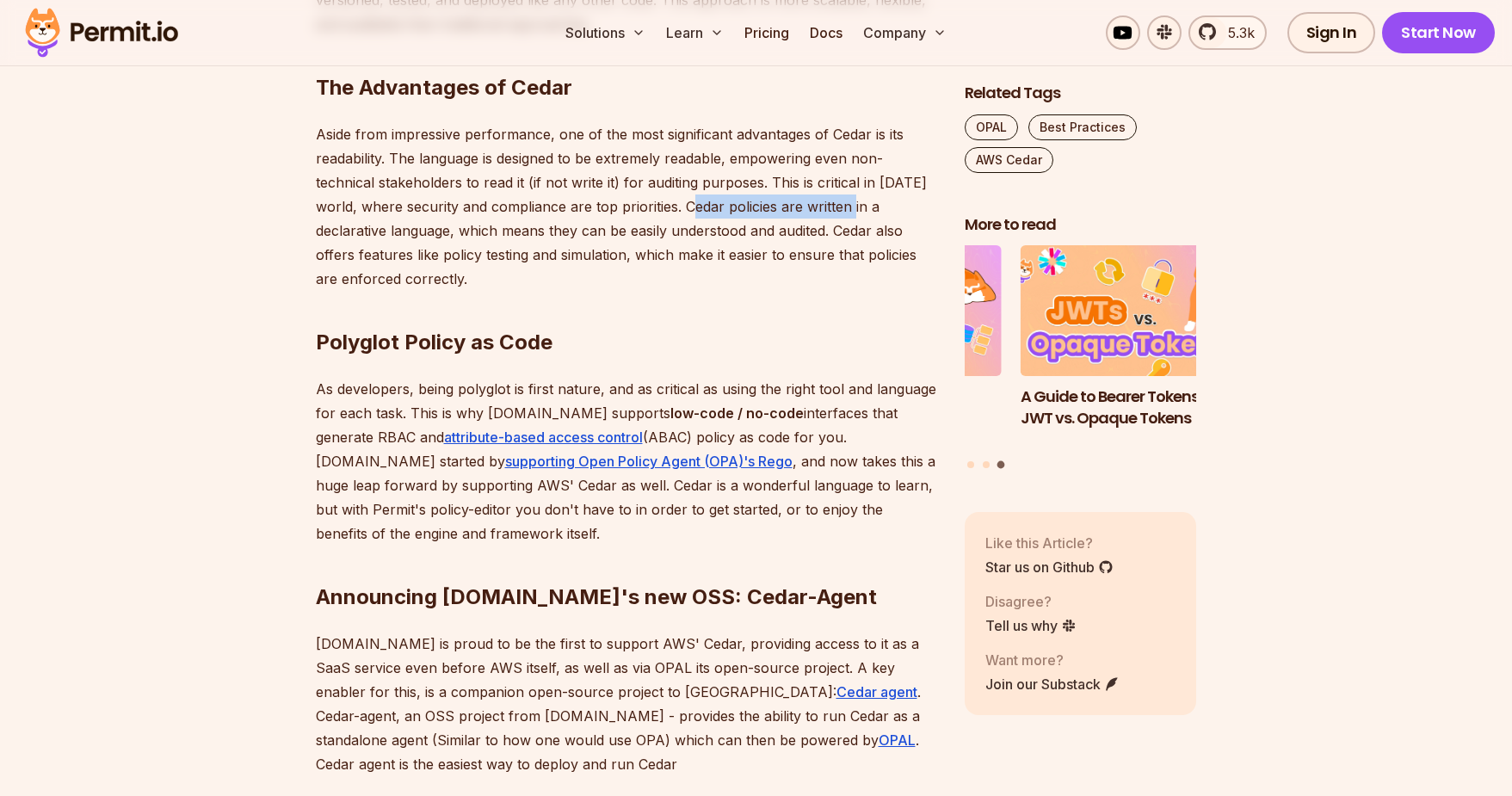
click at [837, 200] on p "Aside from impressive performance, one of the most significant advantages of Ce…" at bounding box center [626, 207] width 622 height 169
click at [478, 231] on p "Aside from impressive performance, one of the most significant advantages of Ce…" at bounding box center [626, 207] width 622 height 169
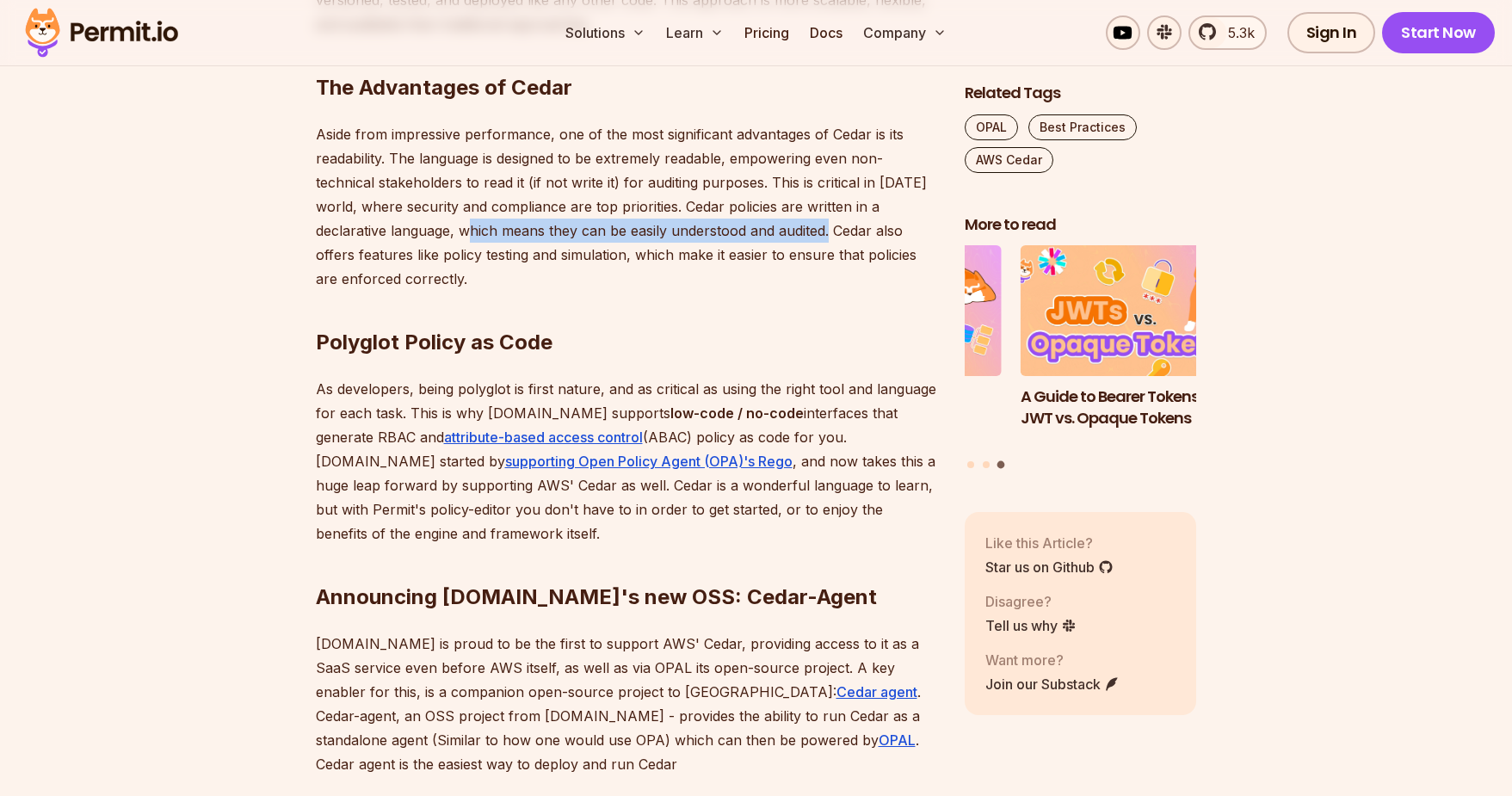
drag, startPoint x: 478, startPoint y: 231, endPoint x: 810, endPoint y: 238, distance: 332.1
click at [810, 238] on p "Aside from impressive performance, one of the most significant advantages of Ce…" at bounding box center [626, 207] width 622 height 169
click at [831, 232] on p "Aside from impressive performance, one of the most significant advantages of Ce…" at bounding box center [626, 207] width 622 height 169
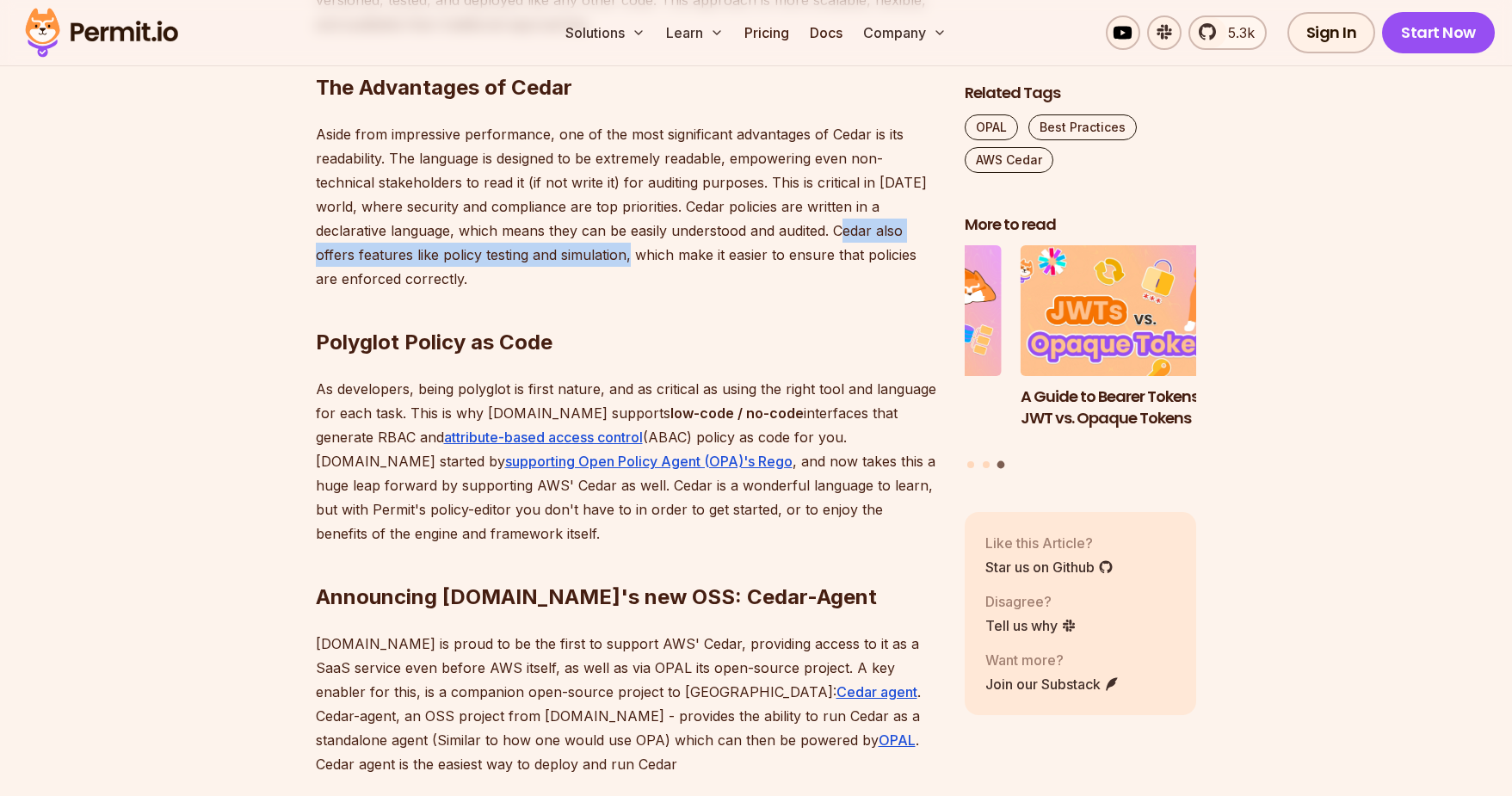
drag, startPoint x: 831, startPoint y: 232, endPoint x: 601, endPoint y: 249, distance: 230.6
click at [601, 249] on p "Aside from impressive performance, one of the most significant advantages of Ce…" at bounding box center [626, 207] width 622 height 169
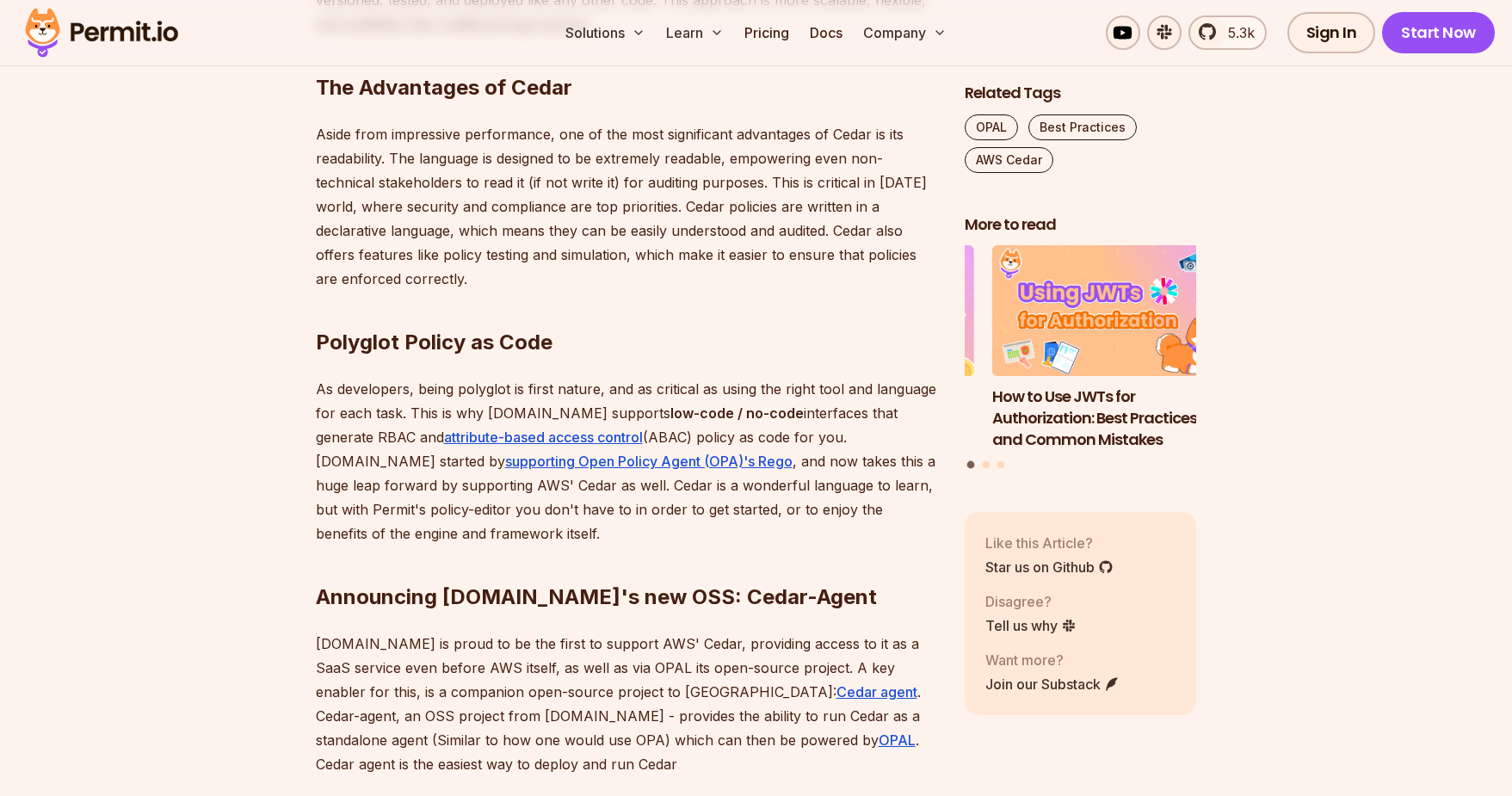
click at [641, 248] on p "Aside from impressive performance, one of the most significant advantages of Ce…" at bounding box center [626, 207] width 622 height 169
click at [653, 248] on p "Aside from impressive performance, one of the most significant advantages of Ce…" at bounding box center [626, 207] width 622 height 169
drag, startPoint x: 653, startPoint y: 248, endPoint x: 436, endPoint y: 289, distance: 220.8
click at [435, 289] on p "Aside from impressive performance, one of the most significant advantages of Ce…" at bounding box center [626, 207] width 622 height 169
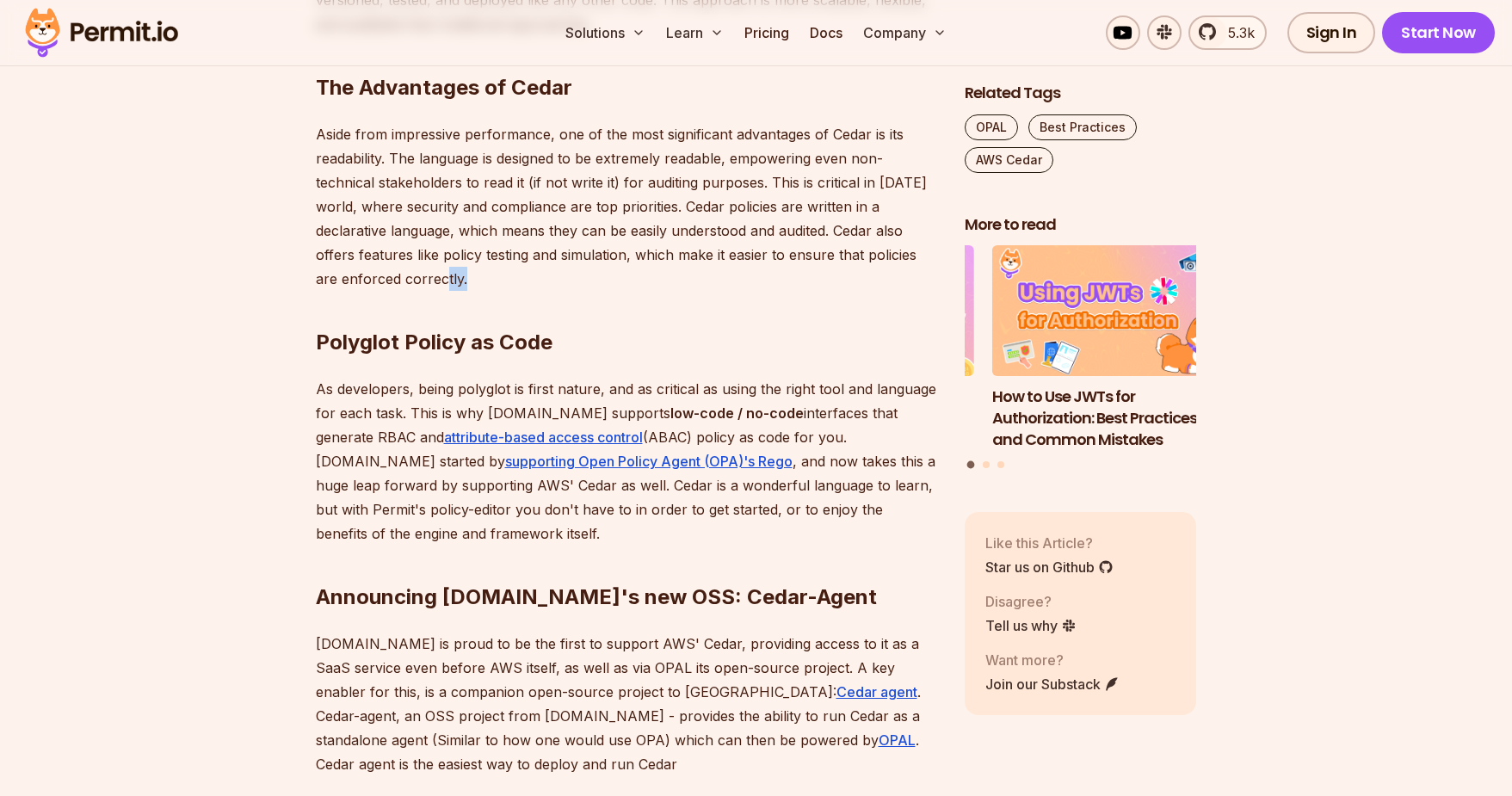
click at [436, 289] on p "Aside from impressive performance, one of the most significant advantages of Ce…" at bounding box center [626, 207] width 622 height 169
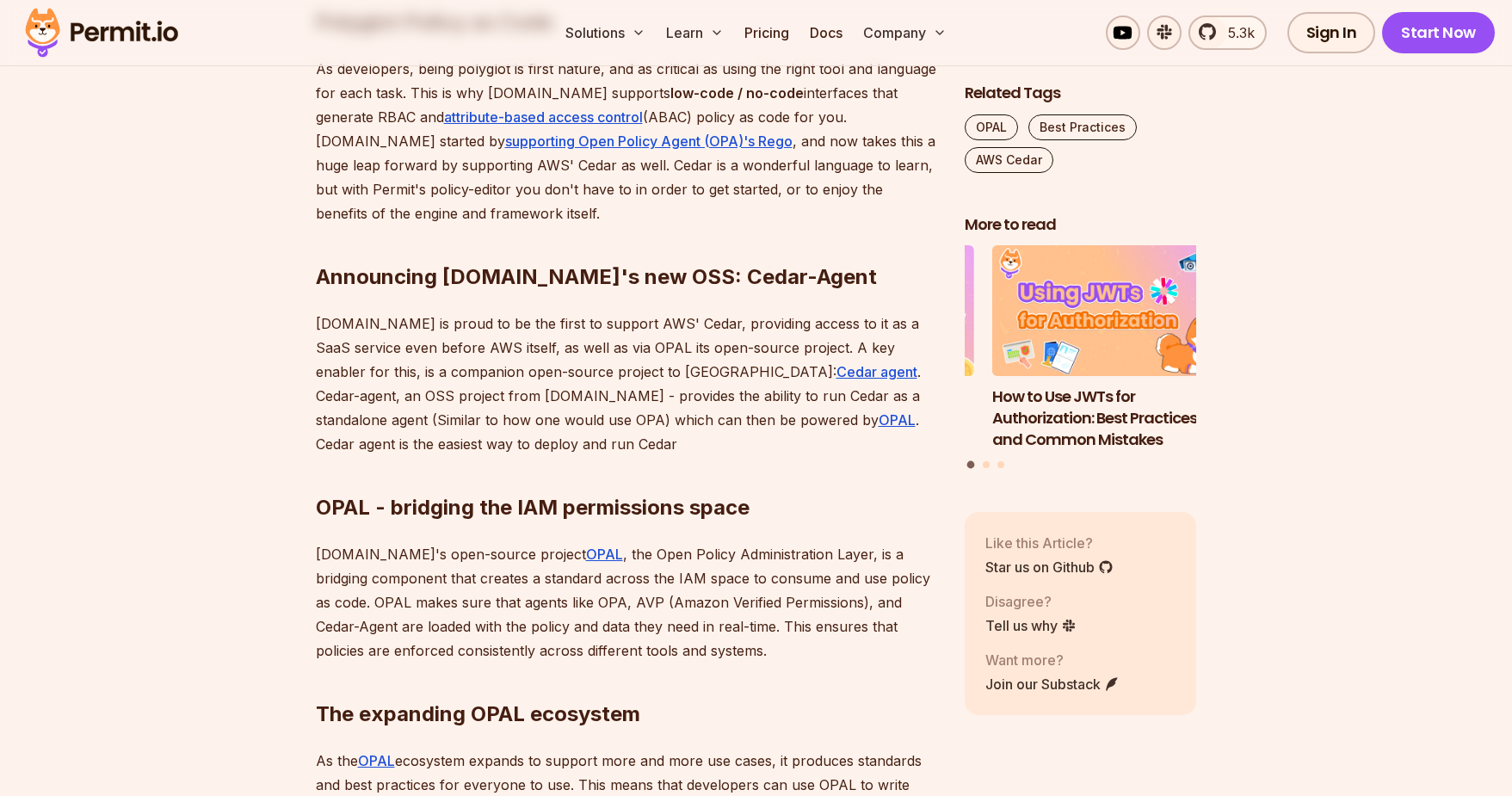
click at [308, 342] on section "Table of Contents In today's cloud-native world, managing permissions and acces…" at bounding box center [756, 385] width 1512 height 2316
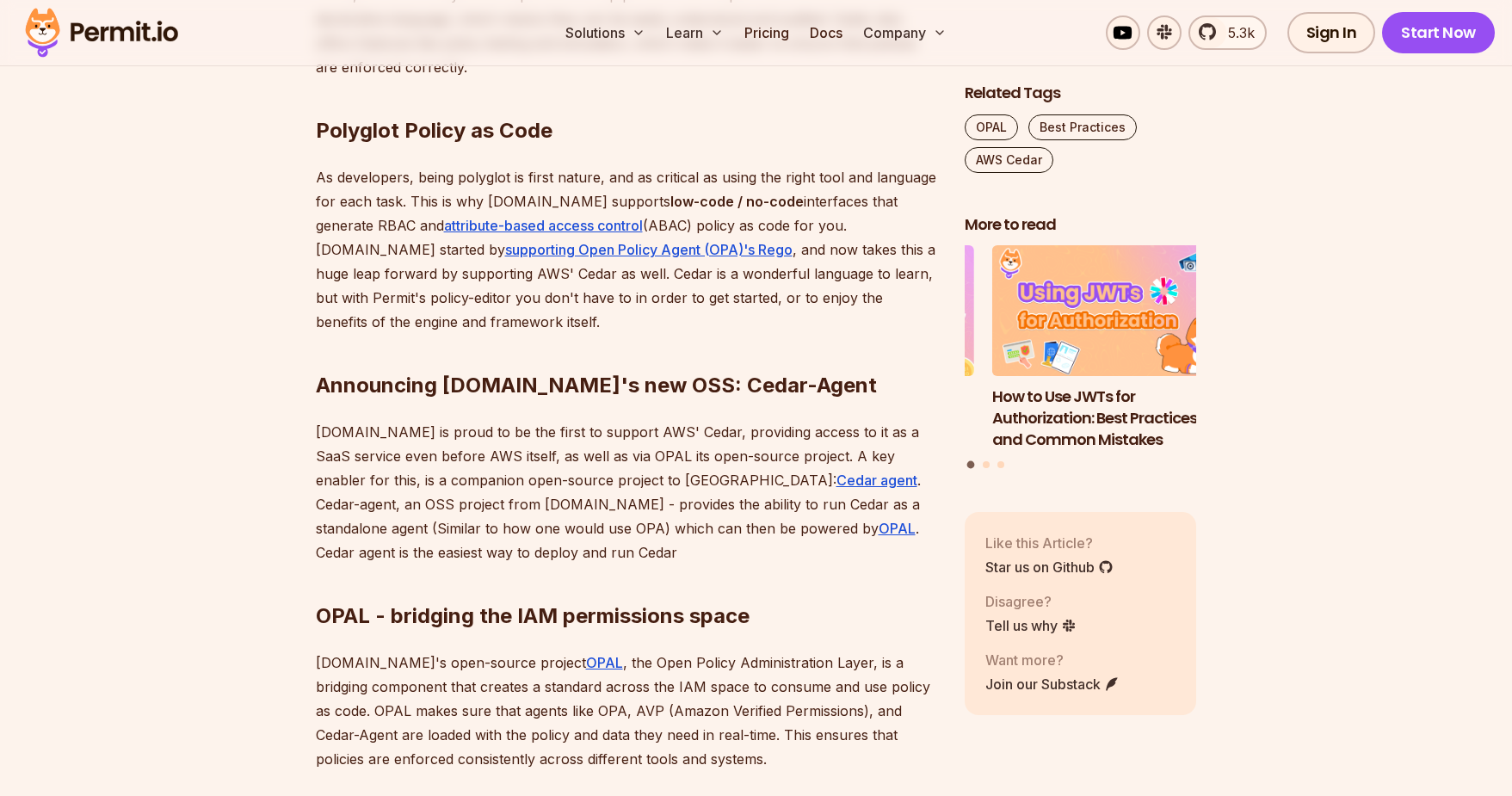
scroll to position [1684, 0]
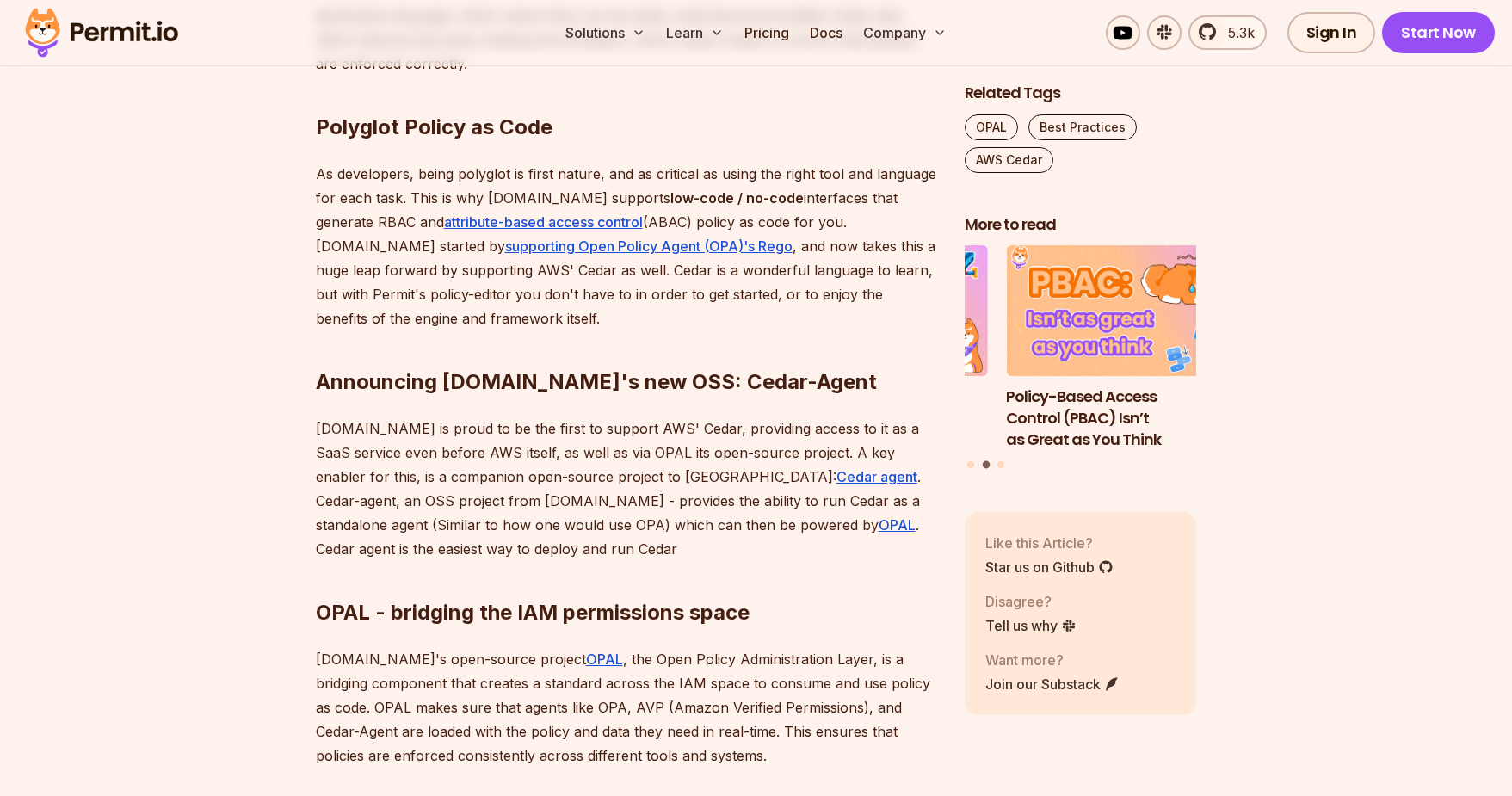
click at [670, 196] on strong "low-code / no-code" at bounding box center [736, 198] width 133 height 17
drag, startPoint x: 609, startPoint y: 196, endPoint x: 737, endPoint y: 196, distance: 128.0
click at [737, 196] on strong "low-code / no-code" at bounding box center [736, 198] width 133 height 17
click at [813, 195] on p "As developers, being polyglot is first nature, and as critical as using the rig…" at bounding box center [626, 246] width 622 height 169
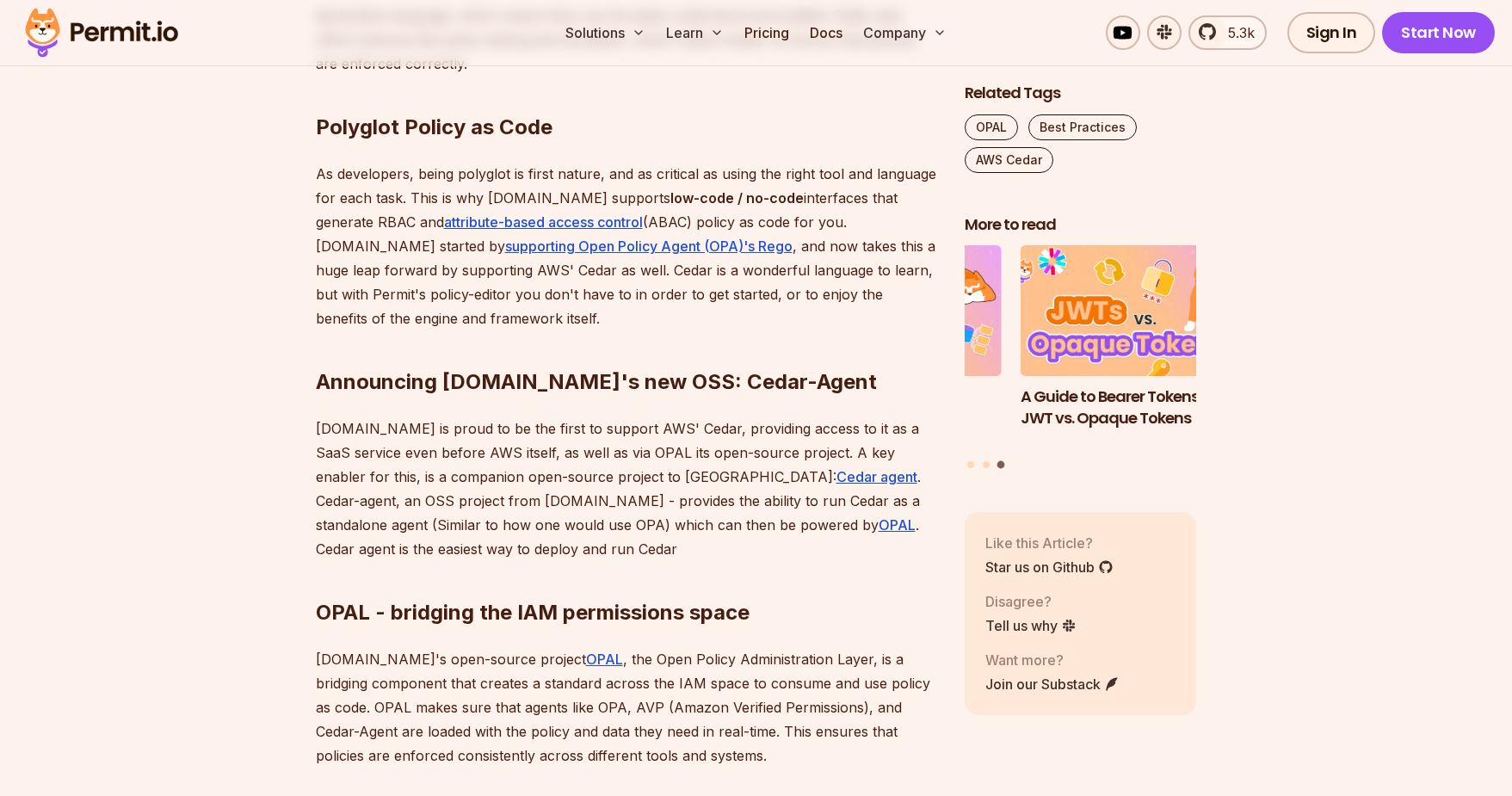
click at [644, 245] on p "As developers, being polyglot is first nature, and as critical as using the rig…" at bounding box center [626, 246] width 622 height 169
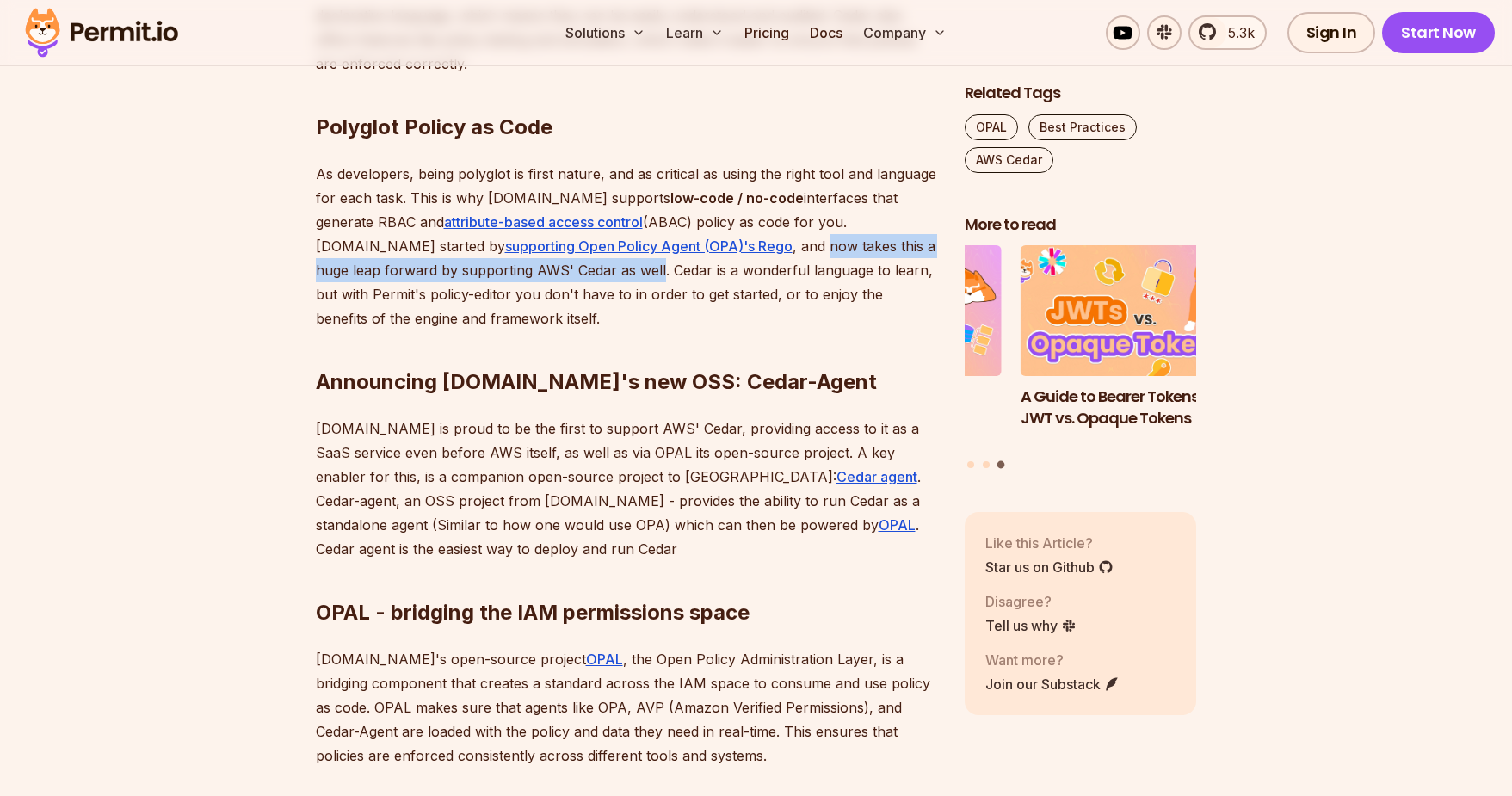
drag, startPoint x: 644, startPoint y: 245, endPoint x: 506, endPoint y: 267, distance: 139.7
click at [506, 267] on p "As developers, being polyglot is first nature, and as critical as using the rig…" at bounding box center [626, 246] width 622 height 169
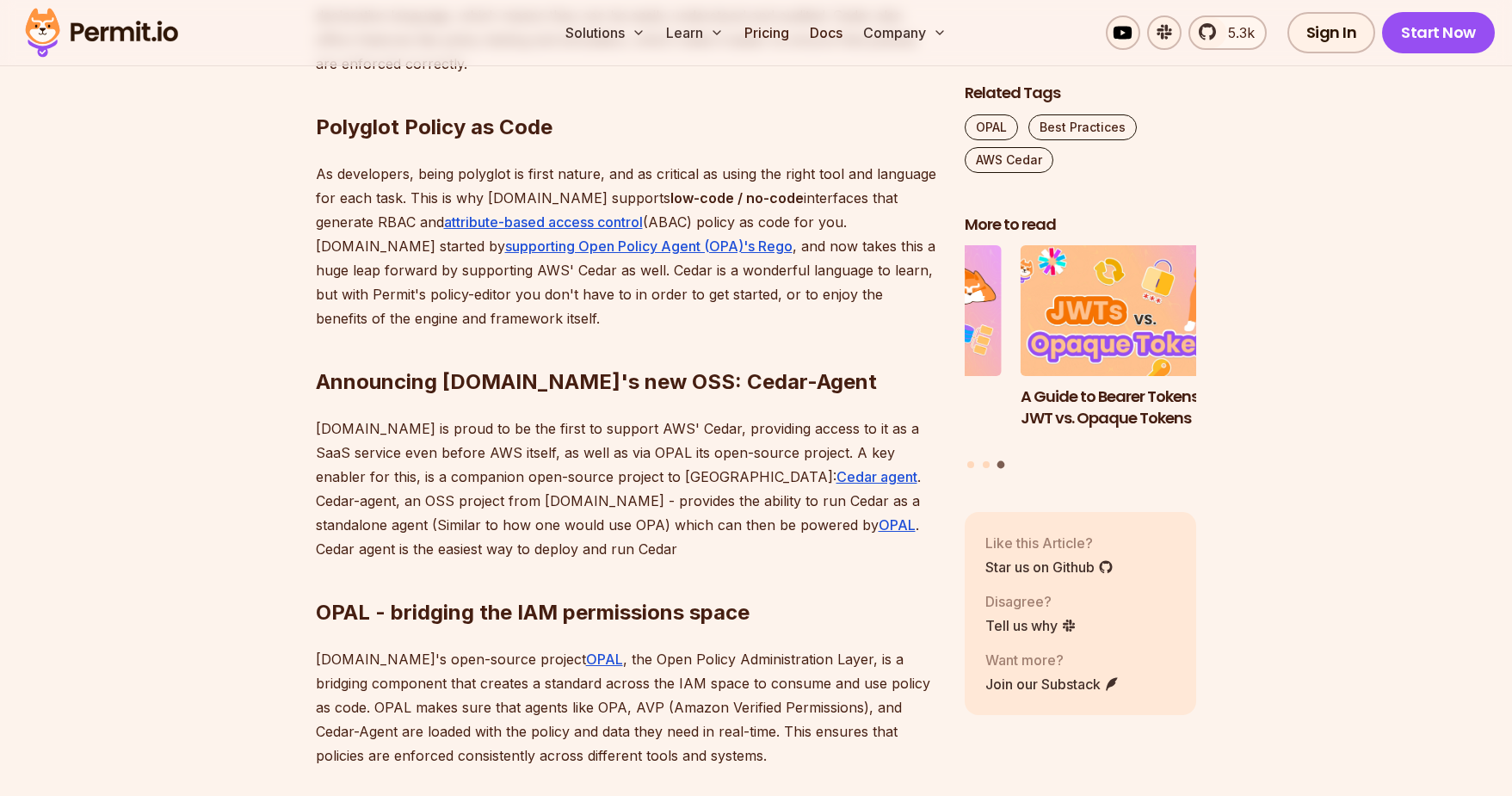
click at [530, 268] on p "As developers, being polyglot is first nature, and as critical as using the rig…" at bounding box center [626, 246] width 622 height 169
drag, startPoint x: 530, startPoint y: 268, endPoint x: 765, endPoint y: 268, distance: 235.0
click at [765, 268] on p "As developers, being polyglot is first nature, and as critical as using the rig…" at bounding box center [626, 246] width 622 height 169
click at [799, 268] on p "As developers, being polyglot is first nature, and as critical as using the rig…" at bounding box center [626, 246] width 622 height 169
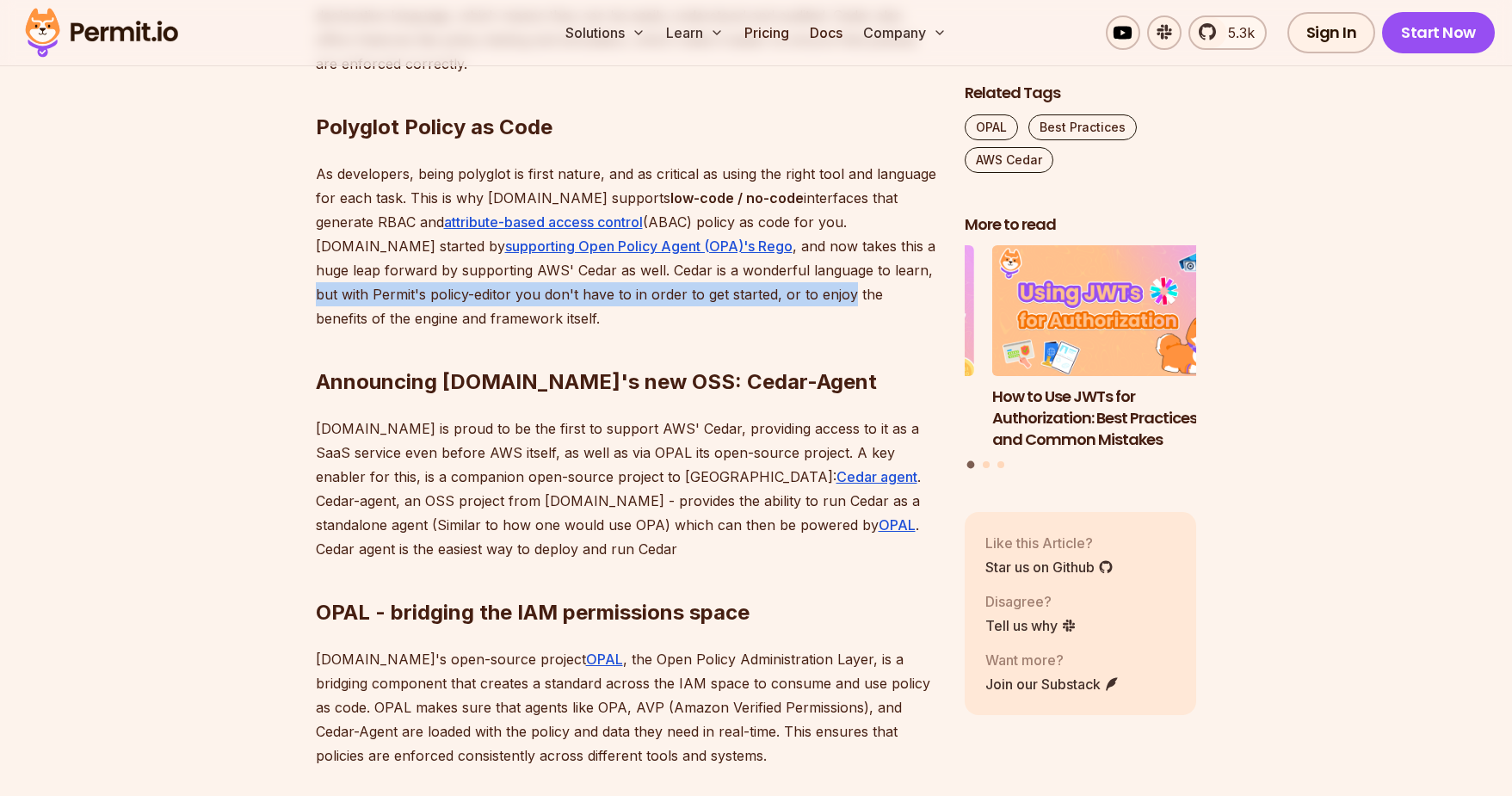
drag, startPoint x: 799, startPoint y: 268, endPoint x: 718, endPoint y: 298, distance: 86.4
click at [718, 298] on p "As developers, being polyglot is first nature, and as critical as using the rig…" at bounding box center [626, 246] width 622 height 169
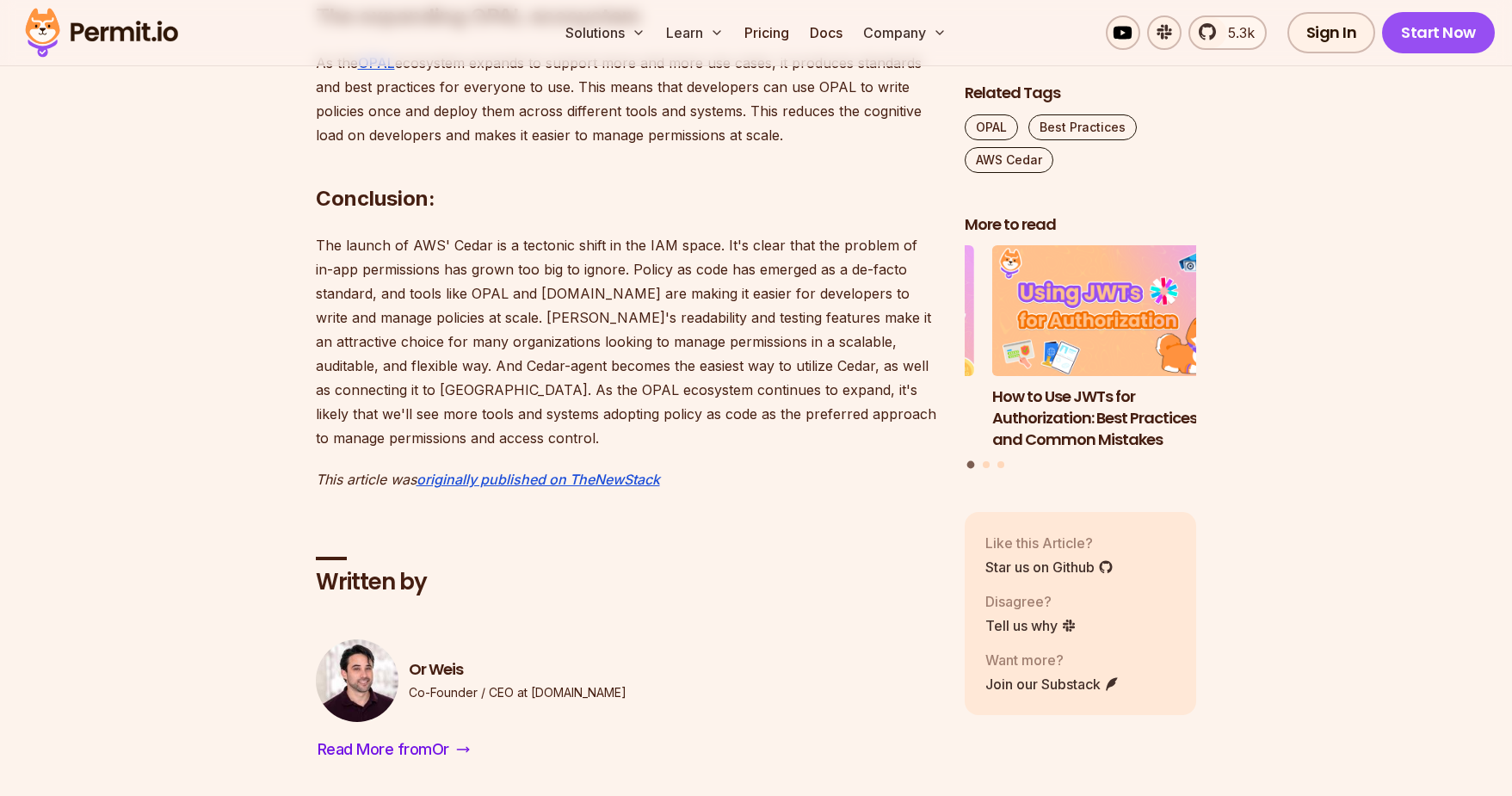
scroll to position [2497, 0]
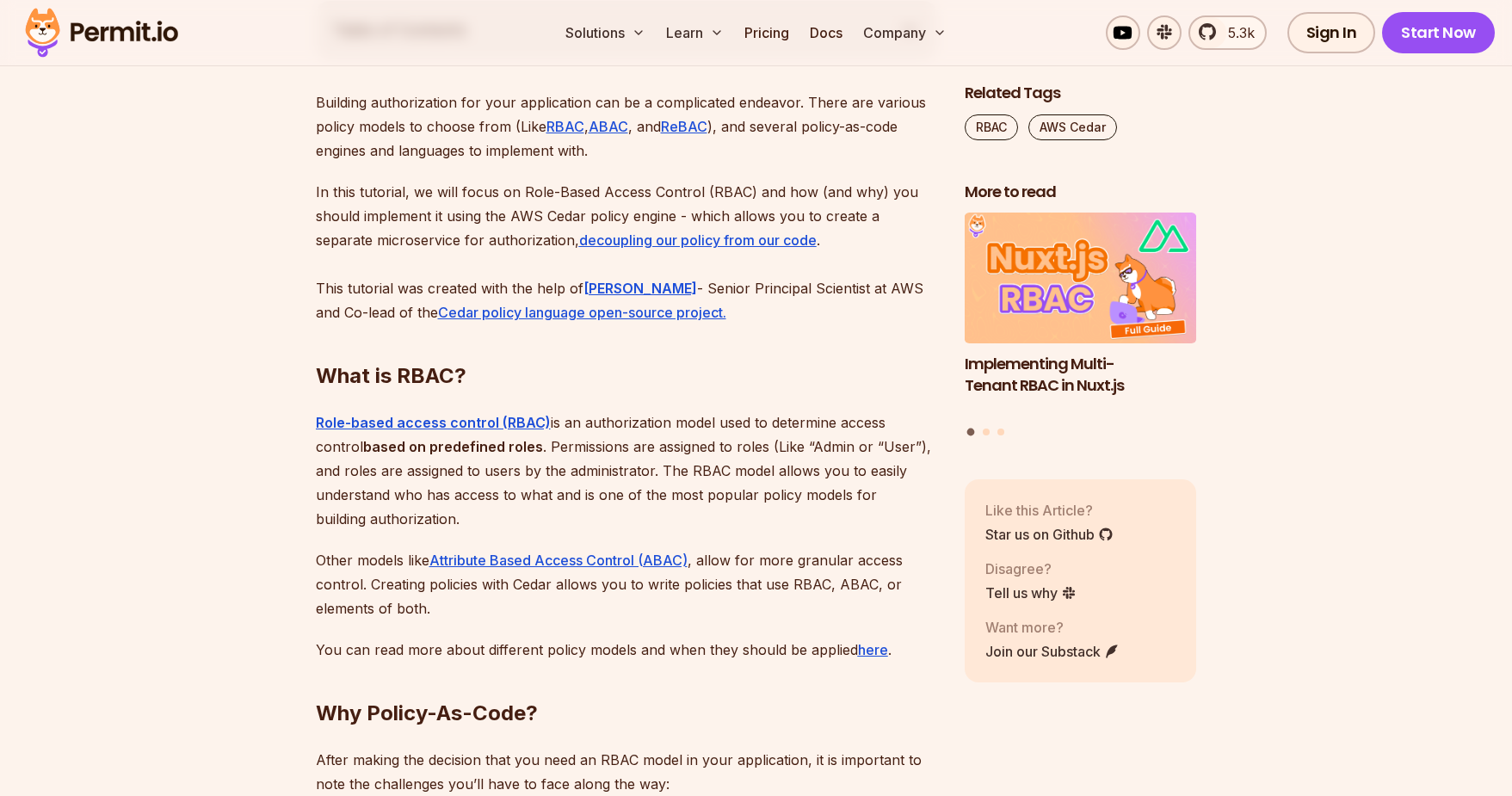
scroll to position [994, 0]
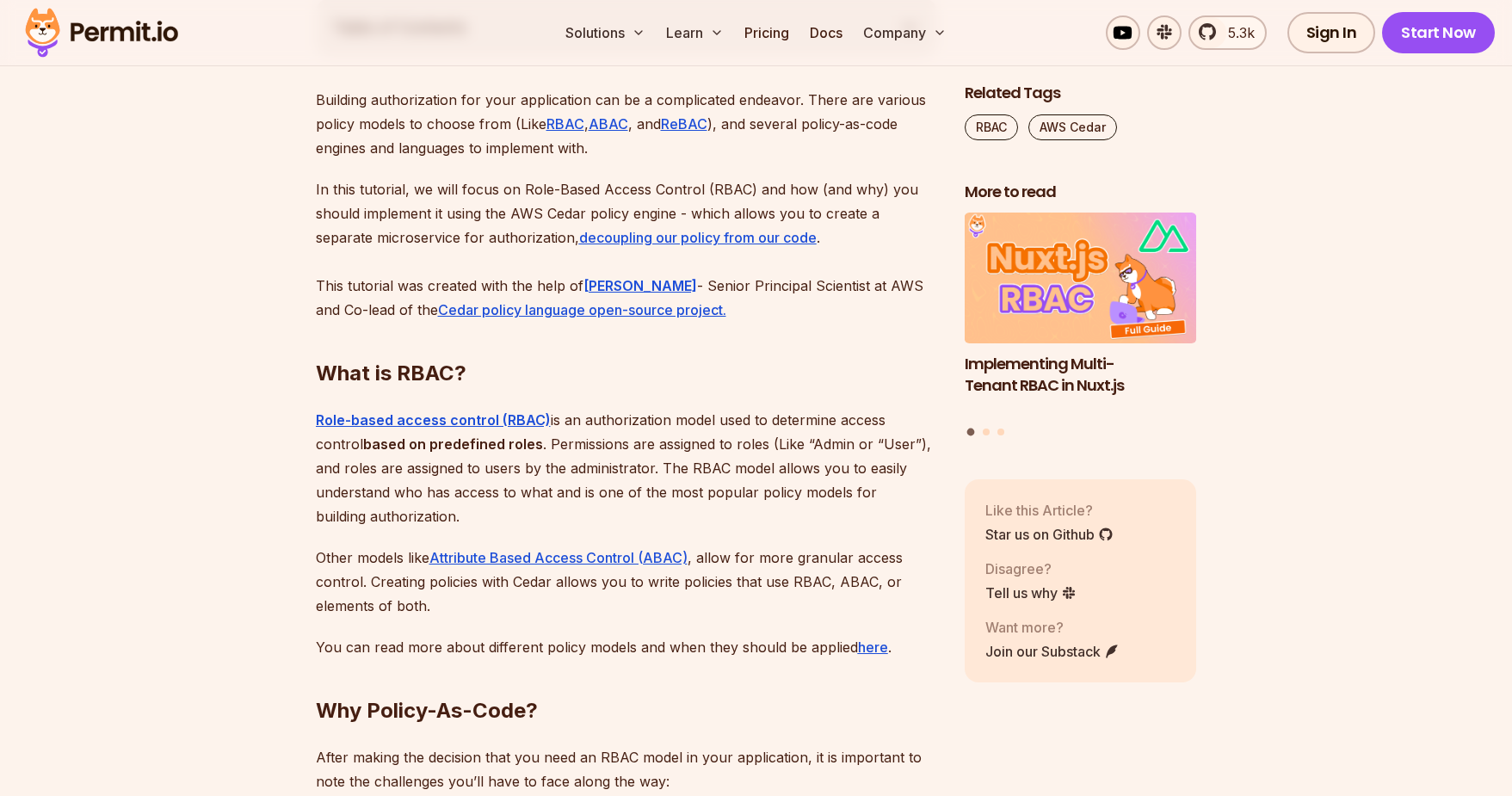
click at [337, 127] on p "Building authorization for your application can be a complicated endeavor. Ther…" at bounding box center [626, 123] width 622 height 72
drag, startPoint x: 362, startPoint y: 126, endPoint x: 496, endPoint y: 120, distance: 134.1
click at [495, 120] on p "Building authorization for your application can be a complicated endeavor. Ther…" at bounding box center [626, 123] width 622 height 72
drag, startPoint x: 496, startPoint y: 120, endPoint x: 513, endPoint y: 120, distance: 17.0
click at [497, 120] on p "Building authorization for your application can be a complicated endeavor. Ther…" at bounding box center [626, 123] width 622 height 72
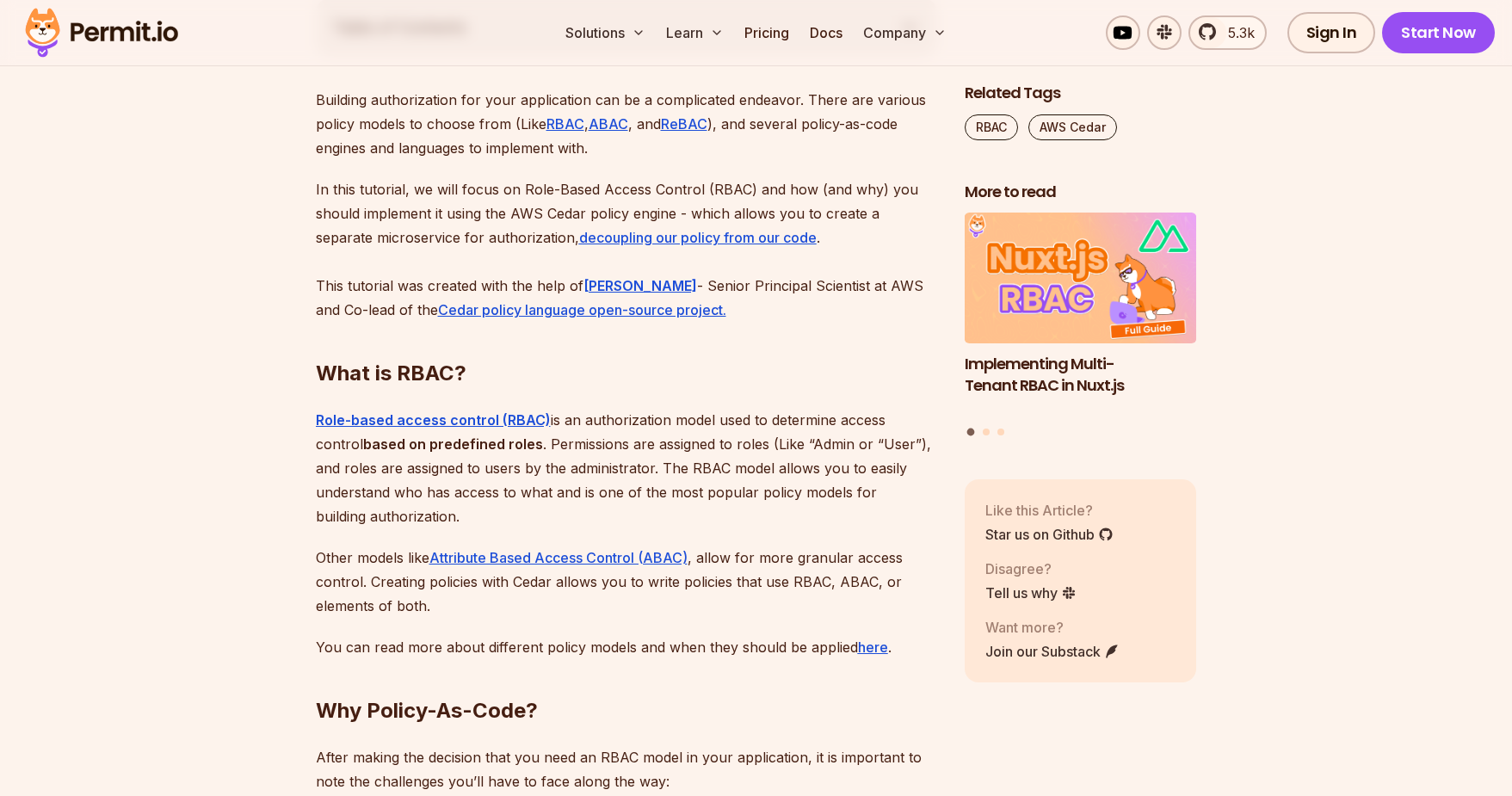
click at [766, 116] on p "Building authorization for your application can be a complicated endeavor. Ther…" at bounding box center [626, 123] width 622 height 72
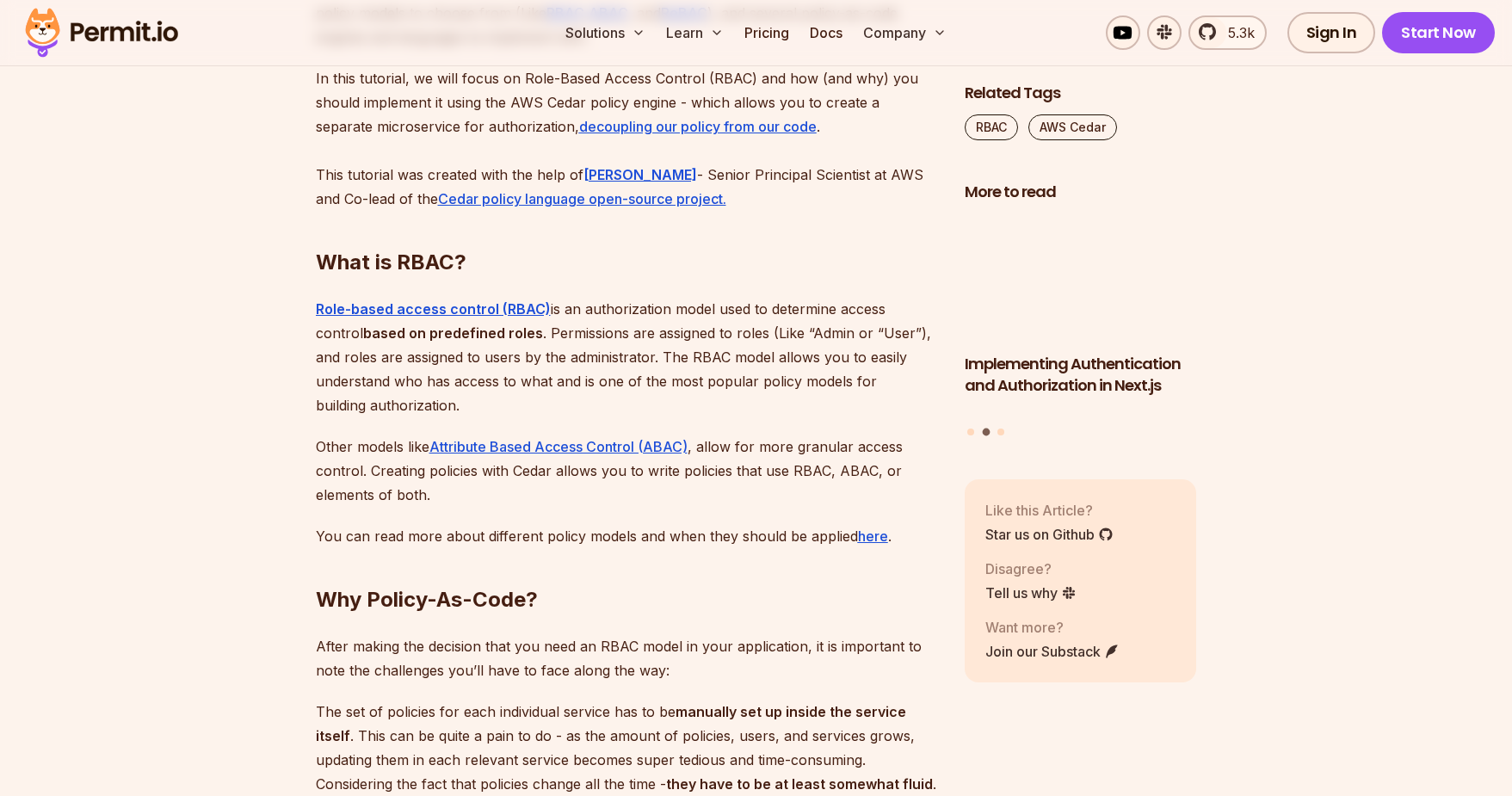
scroll to position [1104, 0]
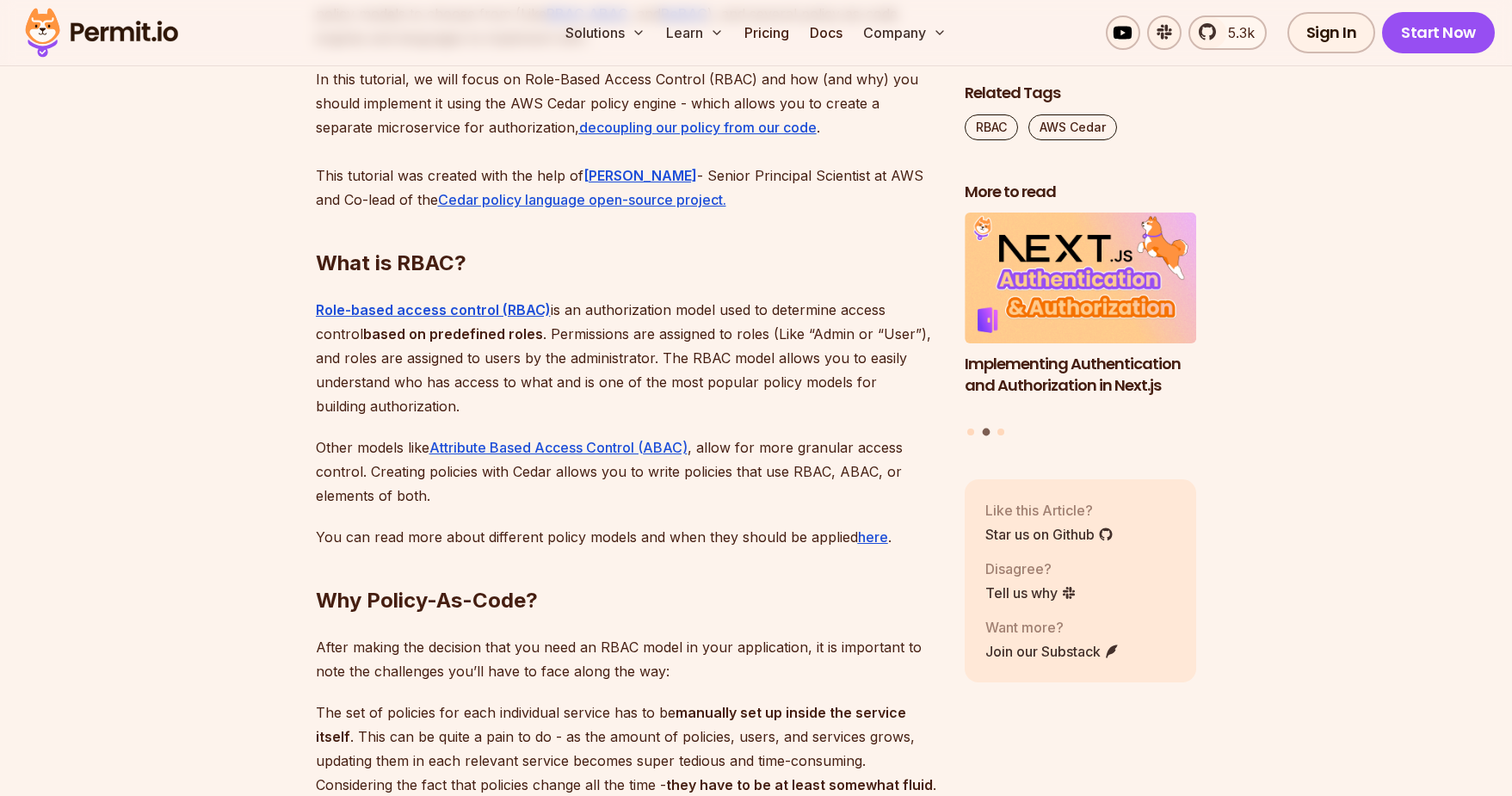
click at [702, 103] on p "In this tutorial, we will focus on Role-Based Access Control (RBAC) and how (an…" at bounding box center [626, 139] width 622 height 144
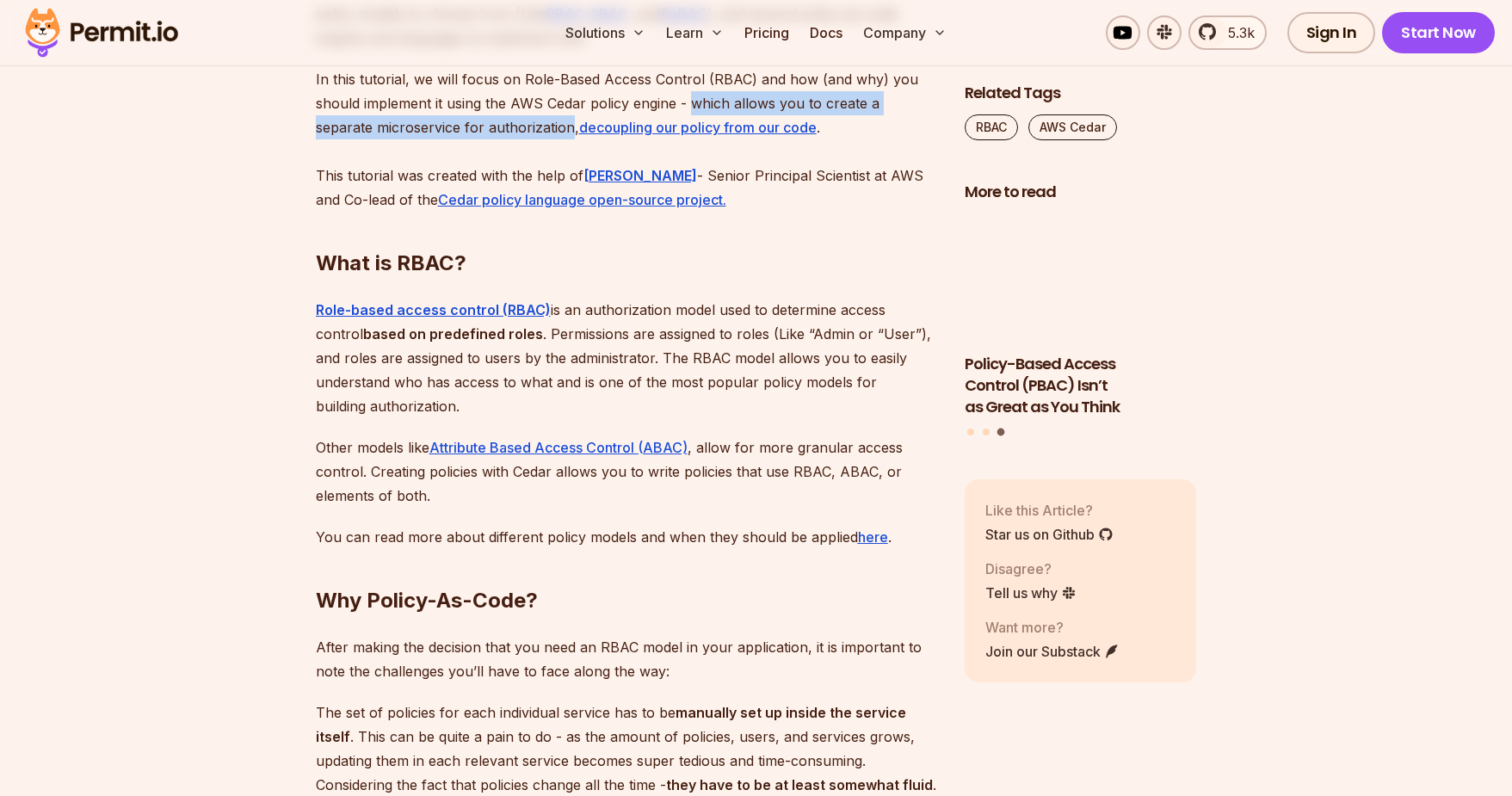
drag, startPoint x: 702, startPoint y: 103, endPoint x: 465, endPoint y: 128, distance: 238.3
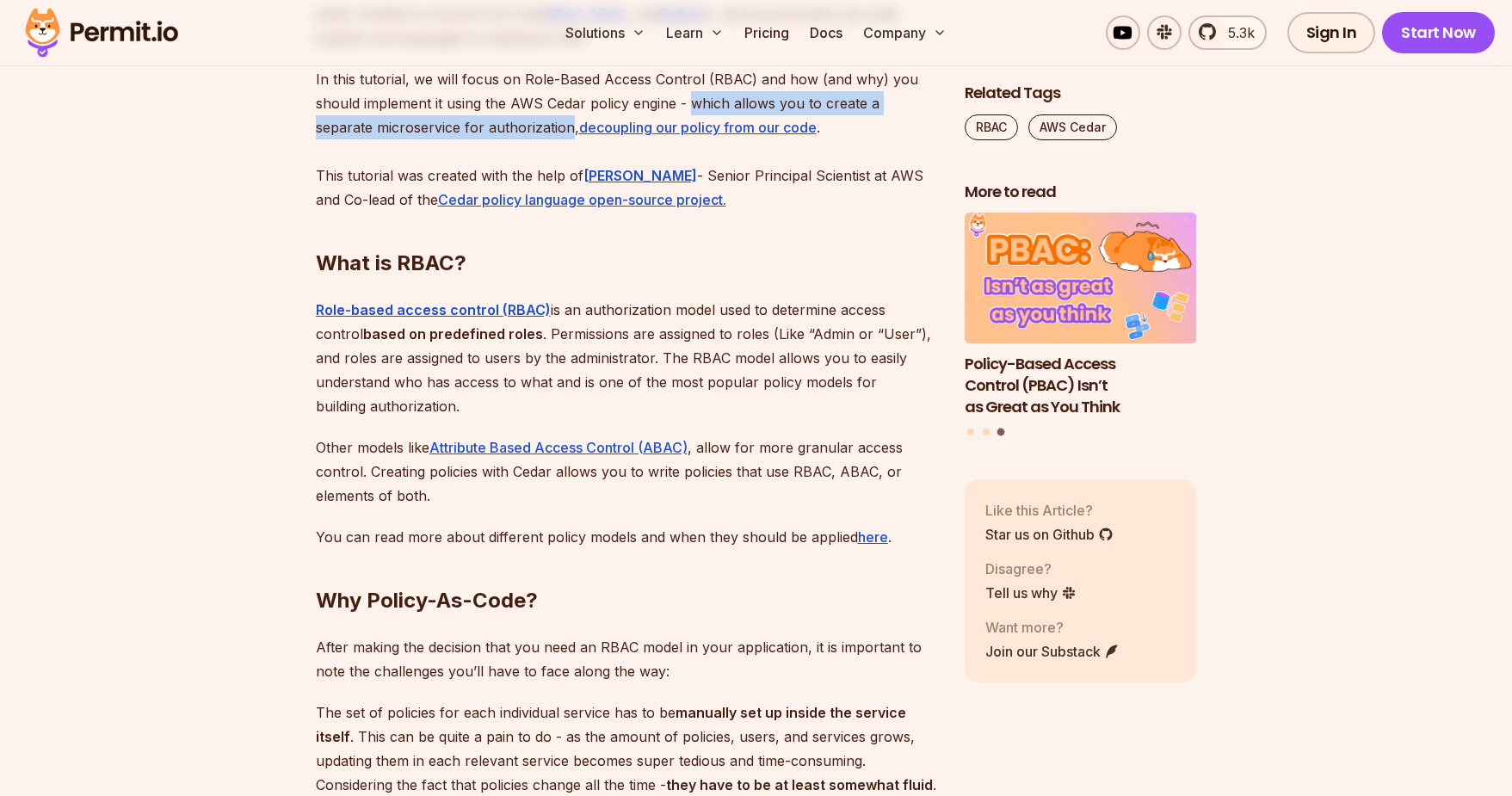
click at [465, 128] on p "In this tutorial, we will focus on Role-Based Access Control (RBAC) and how (an…" at bounding box center [626, 139] width 622 height 144
